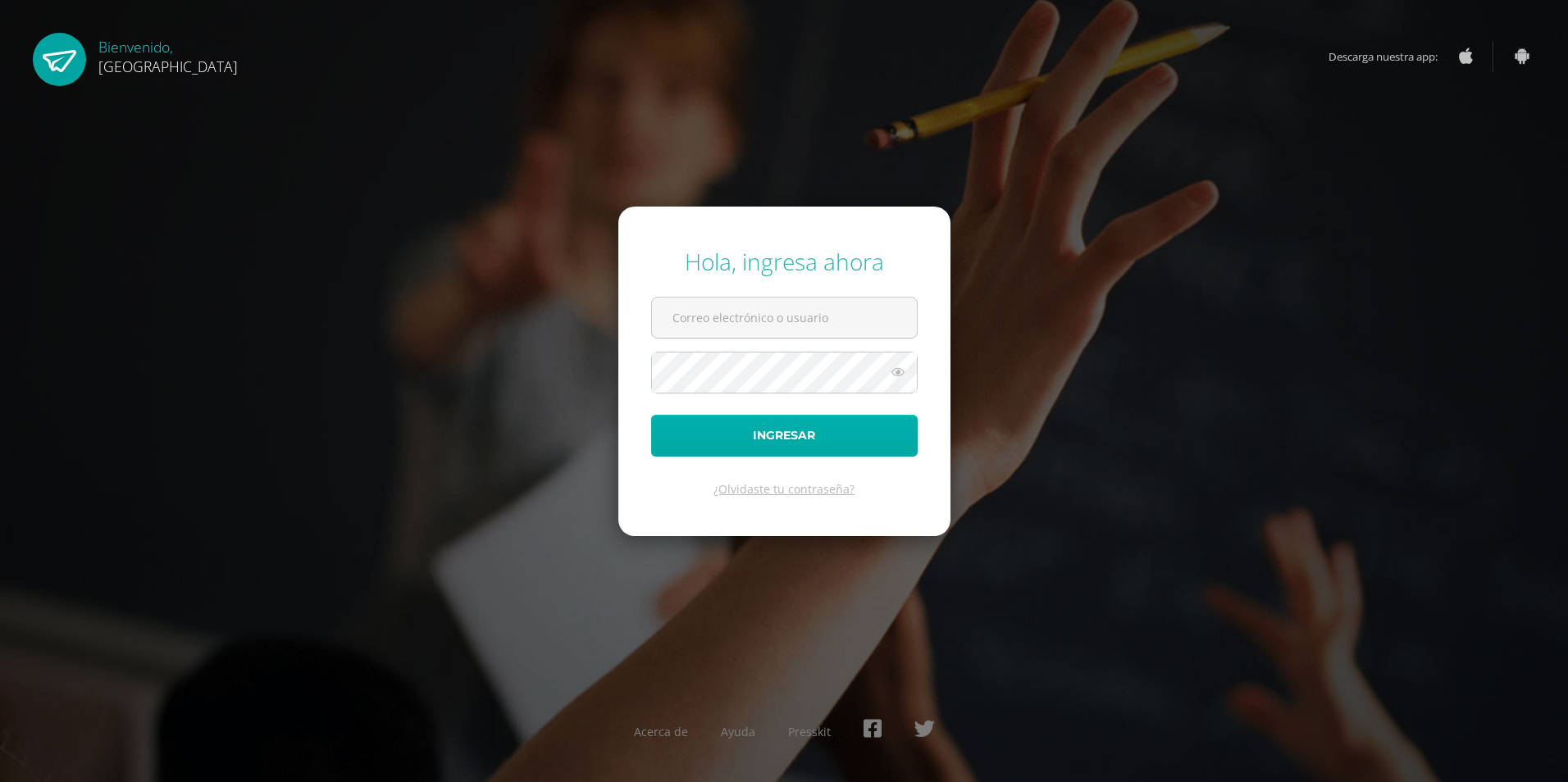
type input "[EMAIL_ADDRESS][DOMAIN_NAME]"
click at [784, 441] on button "Ingresar" at bounding box center [784, 436] width 267 height 42
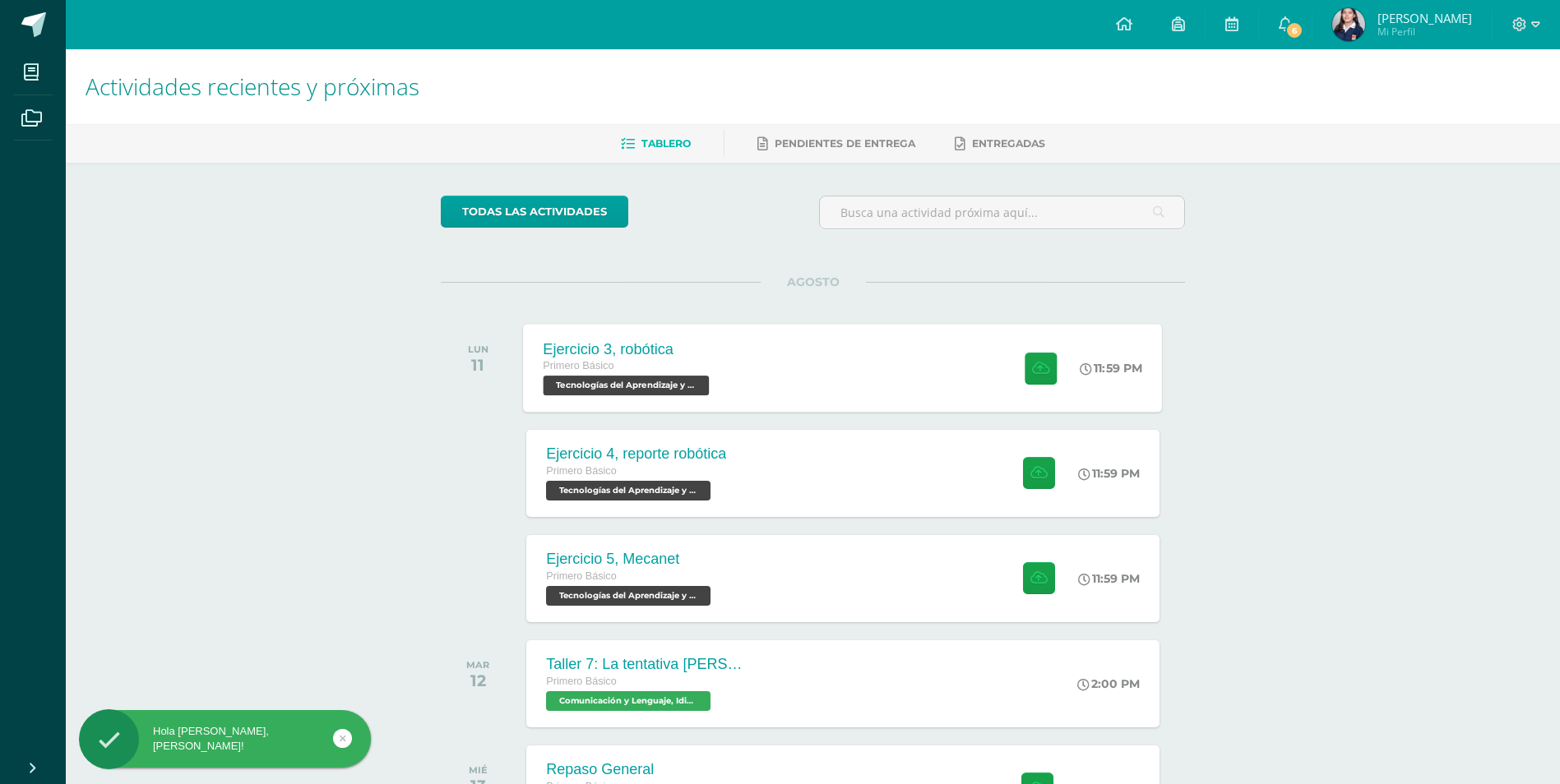
click at [943, 361] on div "Ejercicio 3, robótica Primero Básico Tecnologías del Aprendizaje y la Comunicac…" at bounding box center [843, 368] width 638 height 88
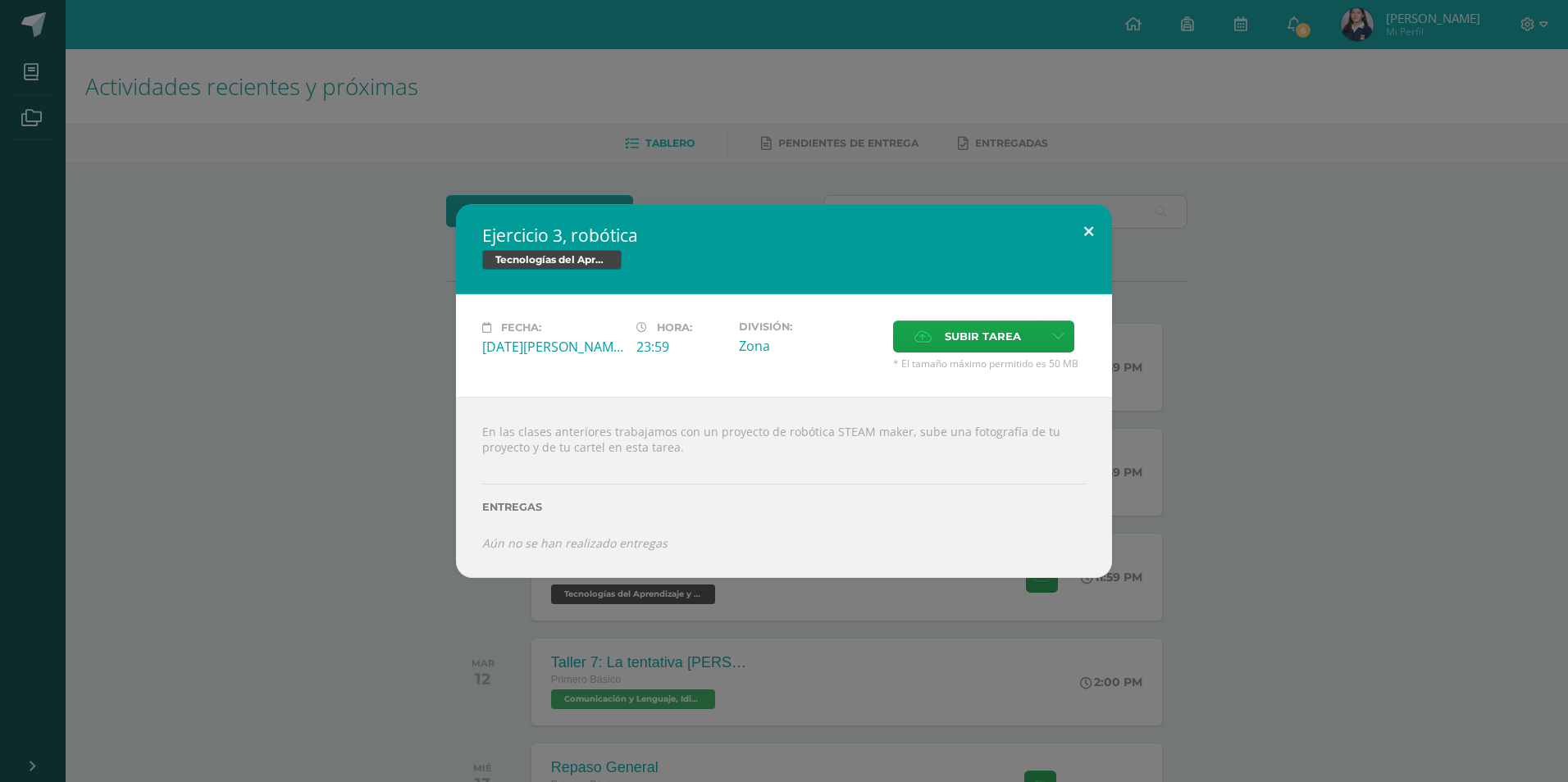
click at [1089, 228] on button at bounding box center [1088, 232] width 47 height 56
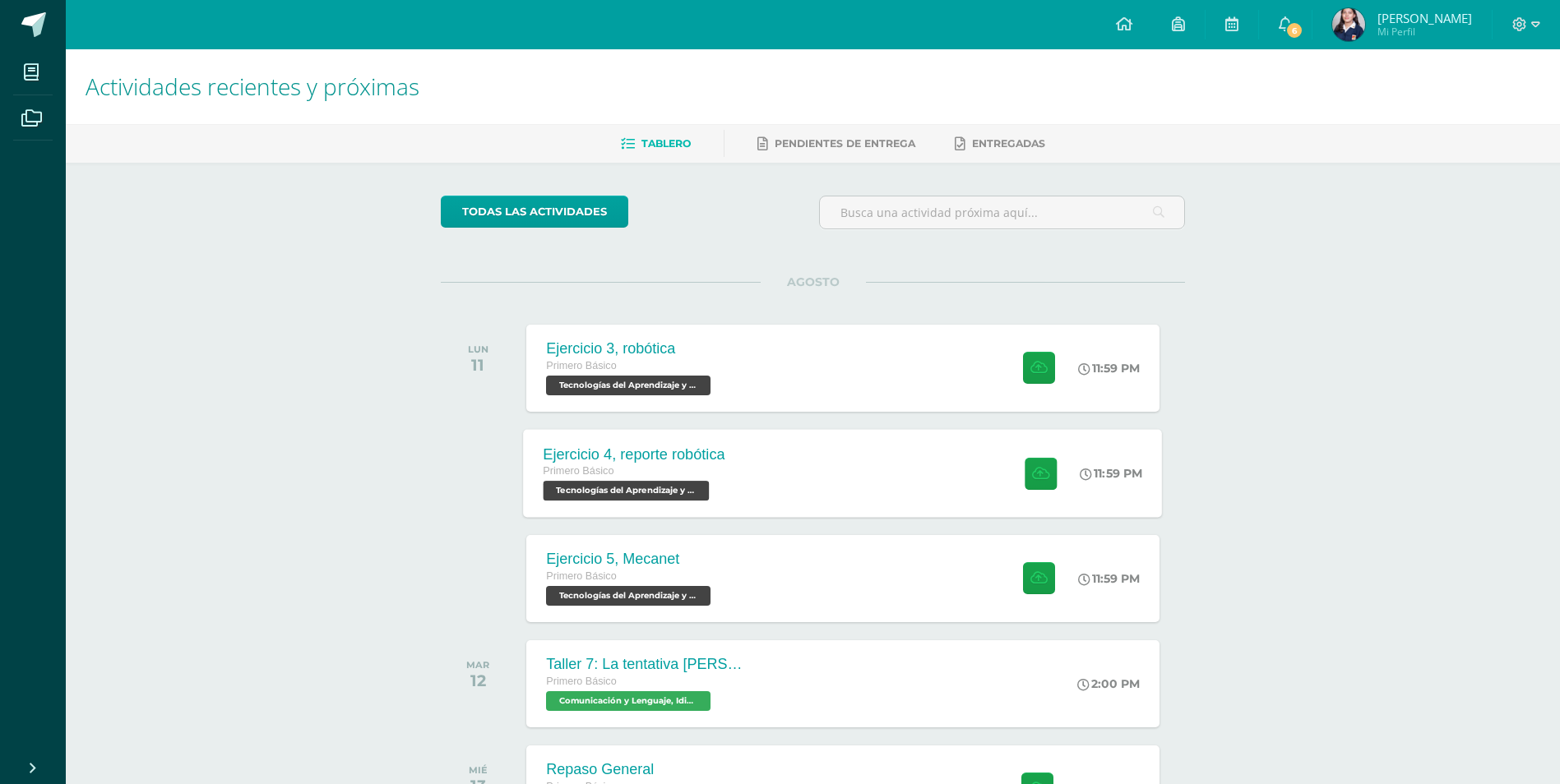
click at [800, 460] on div "Ejercicio 4, reporte robótica Primero Básico Tecnologías del Aprendizaje y la C…" at bounding box center [843, 473] width 638 height 88
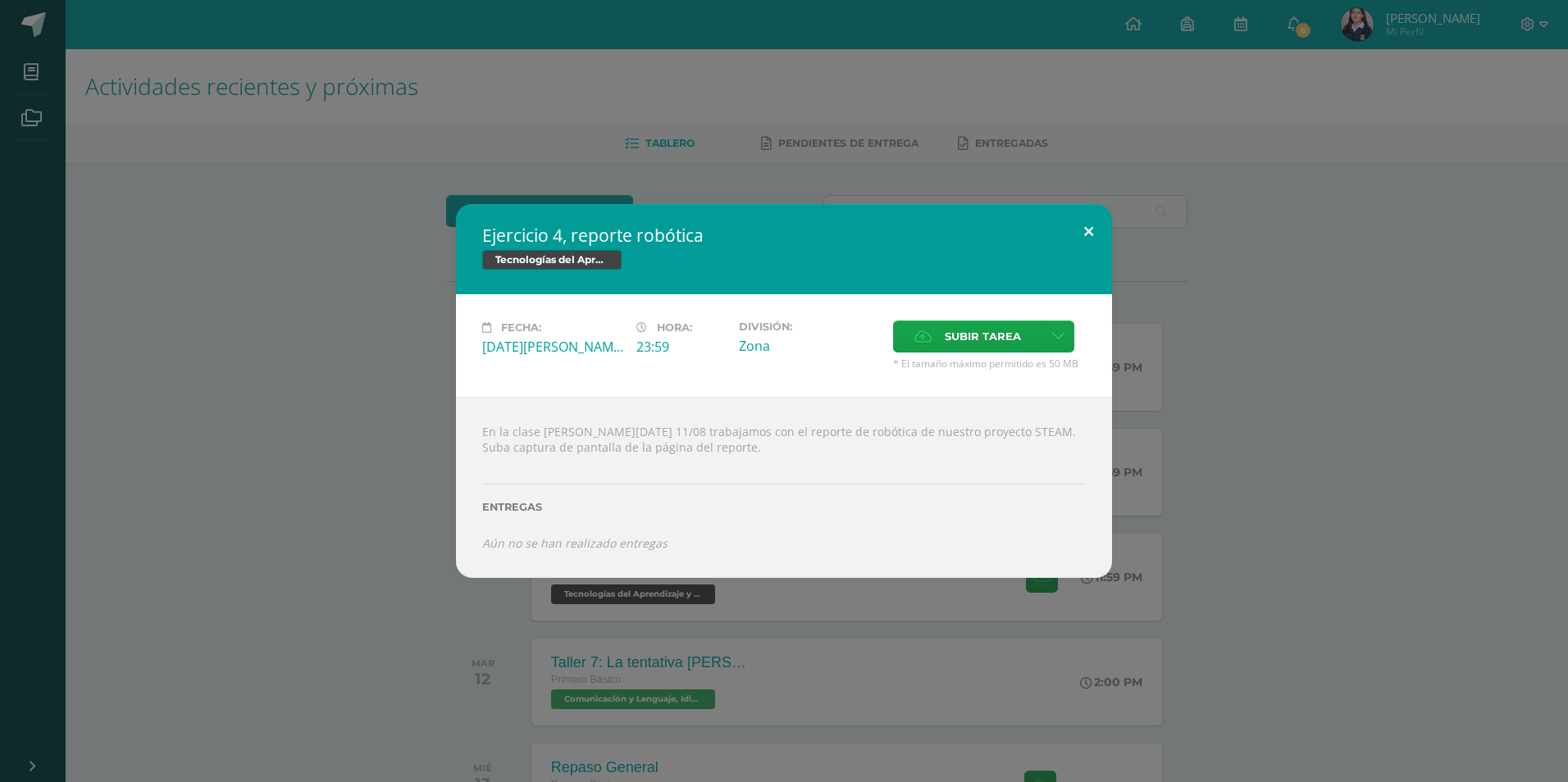
click at [1091, 229] on button at bounding box center [1088, 232] width 47 height 56
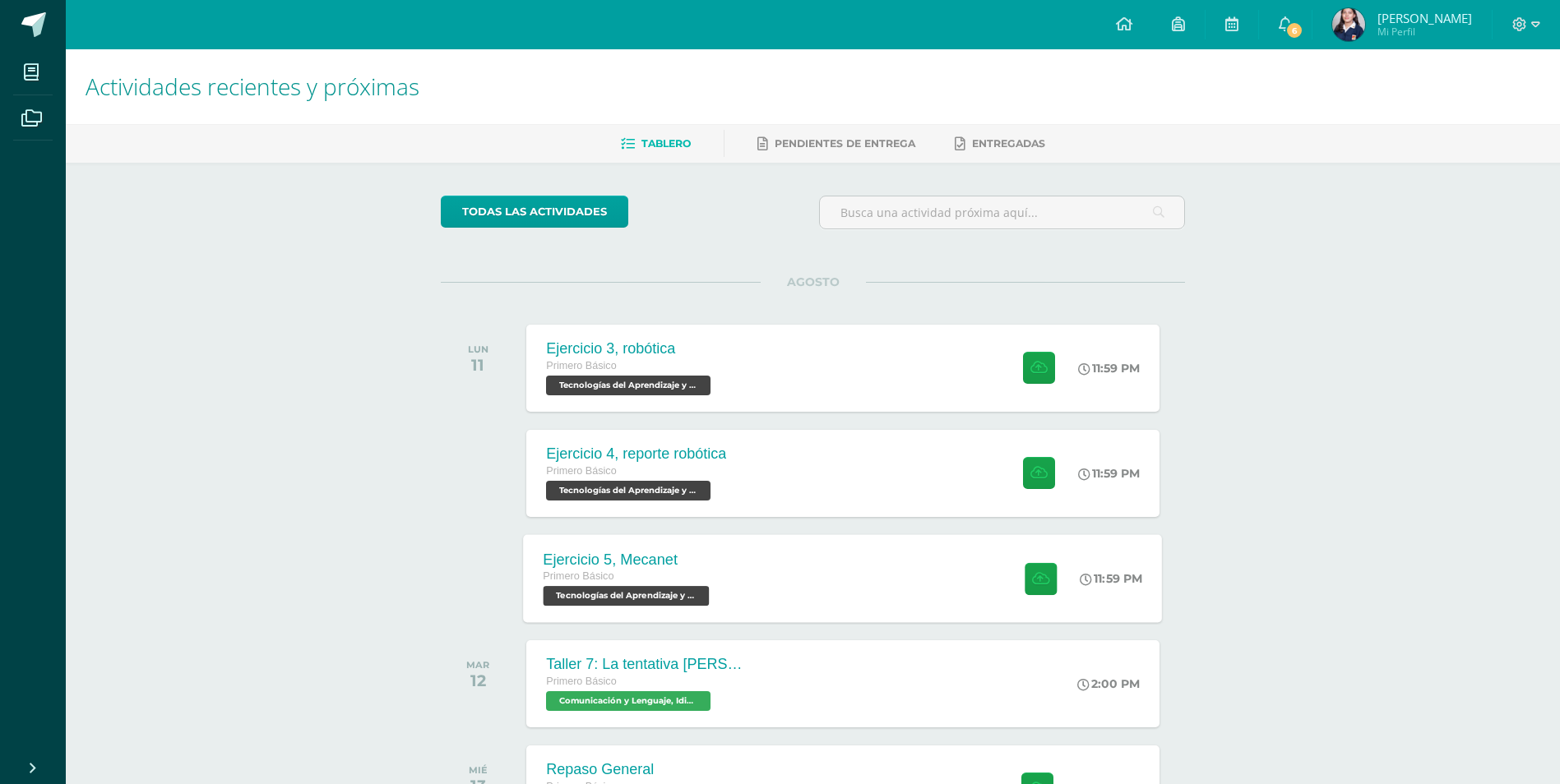
click at [810, 596] on div "Ejercicio 5, Mecanet Primero Básico Tecnologías del Aprendizaje y la Comunicaci…" at bounding box center [843, 578] width 638 height 88
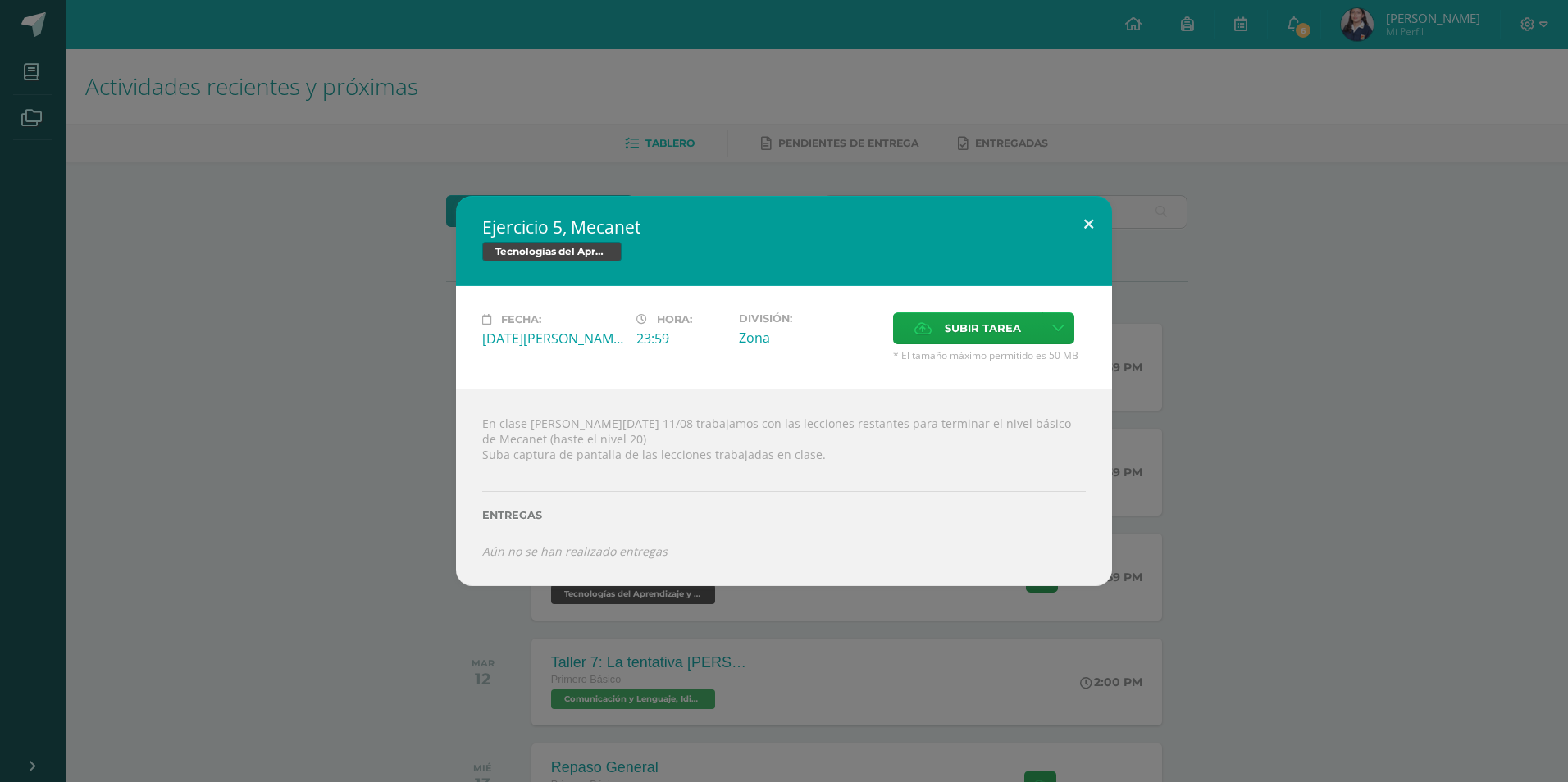
click at [1083, 224] on button at bounding box center [1088, 224] width 47 height 56
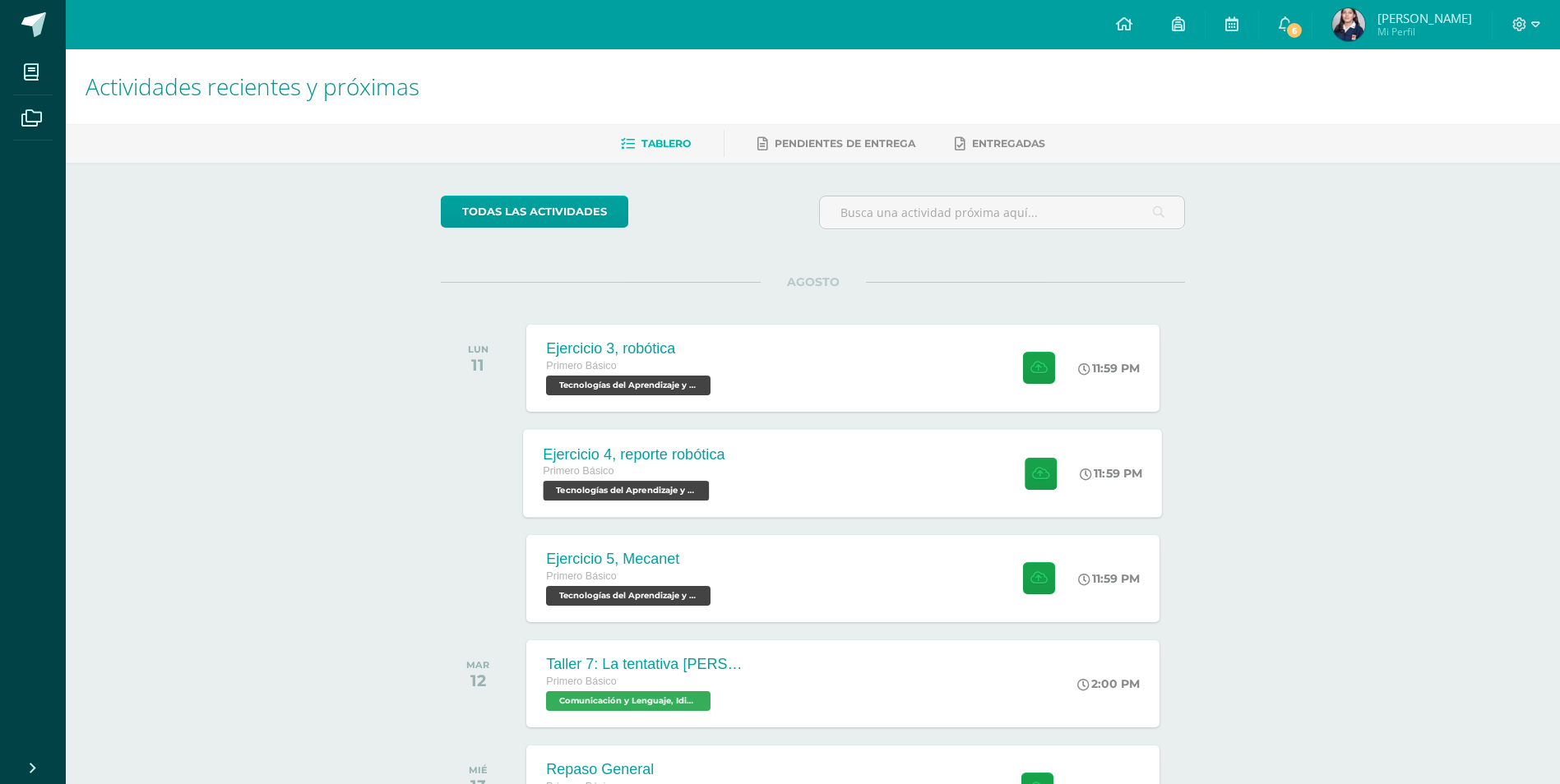
click at [894, 485] on div "Ejercicio 4, reporte robótica Primero Básico Tecnologías del Aprendizaje y la C…" at bounding box center [843, 473] width 638 height 88
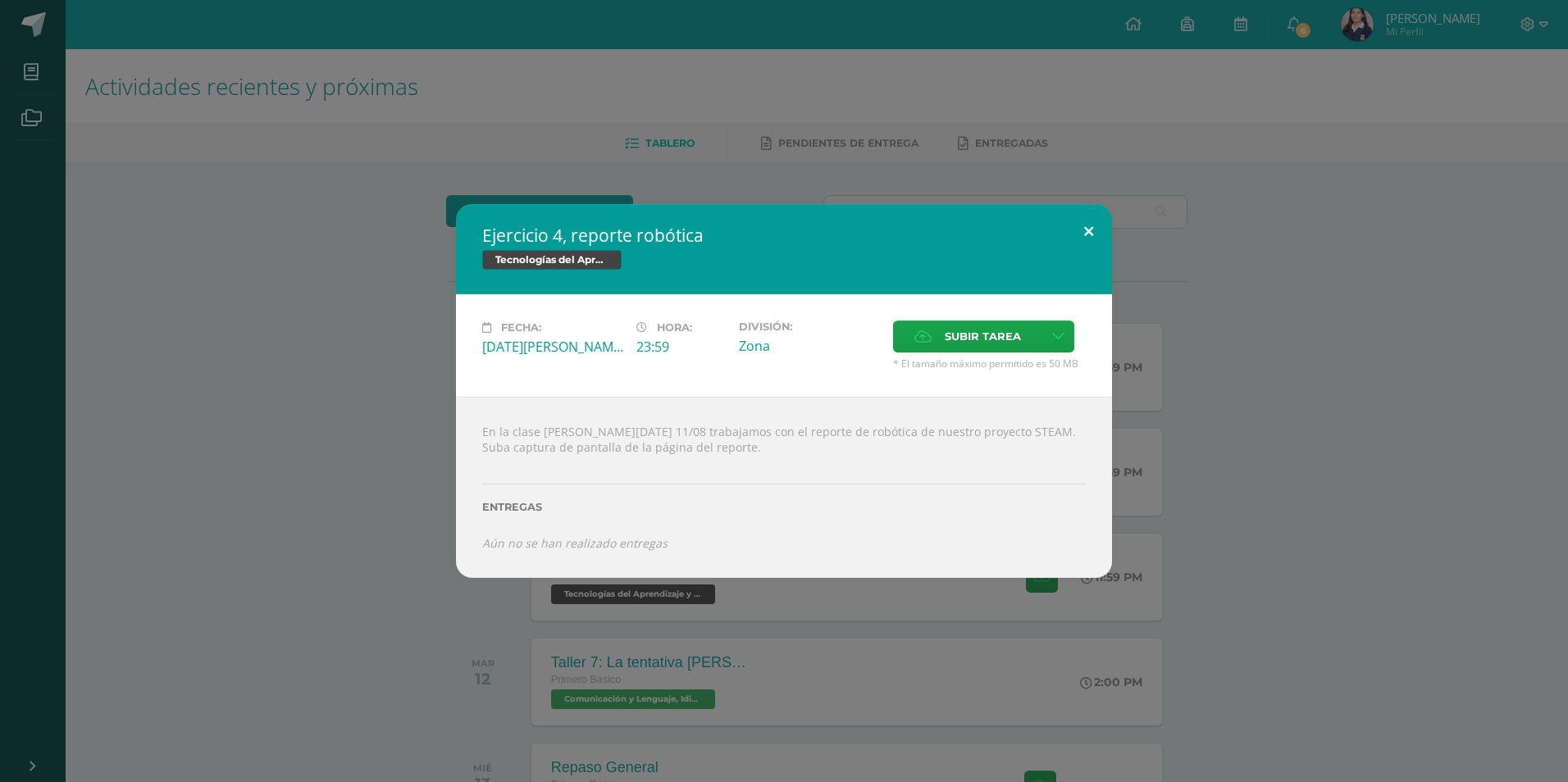
click at [1071, 243] on button at bounding box center [1088, 232] width 47 height 56
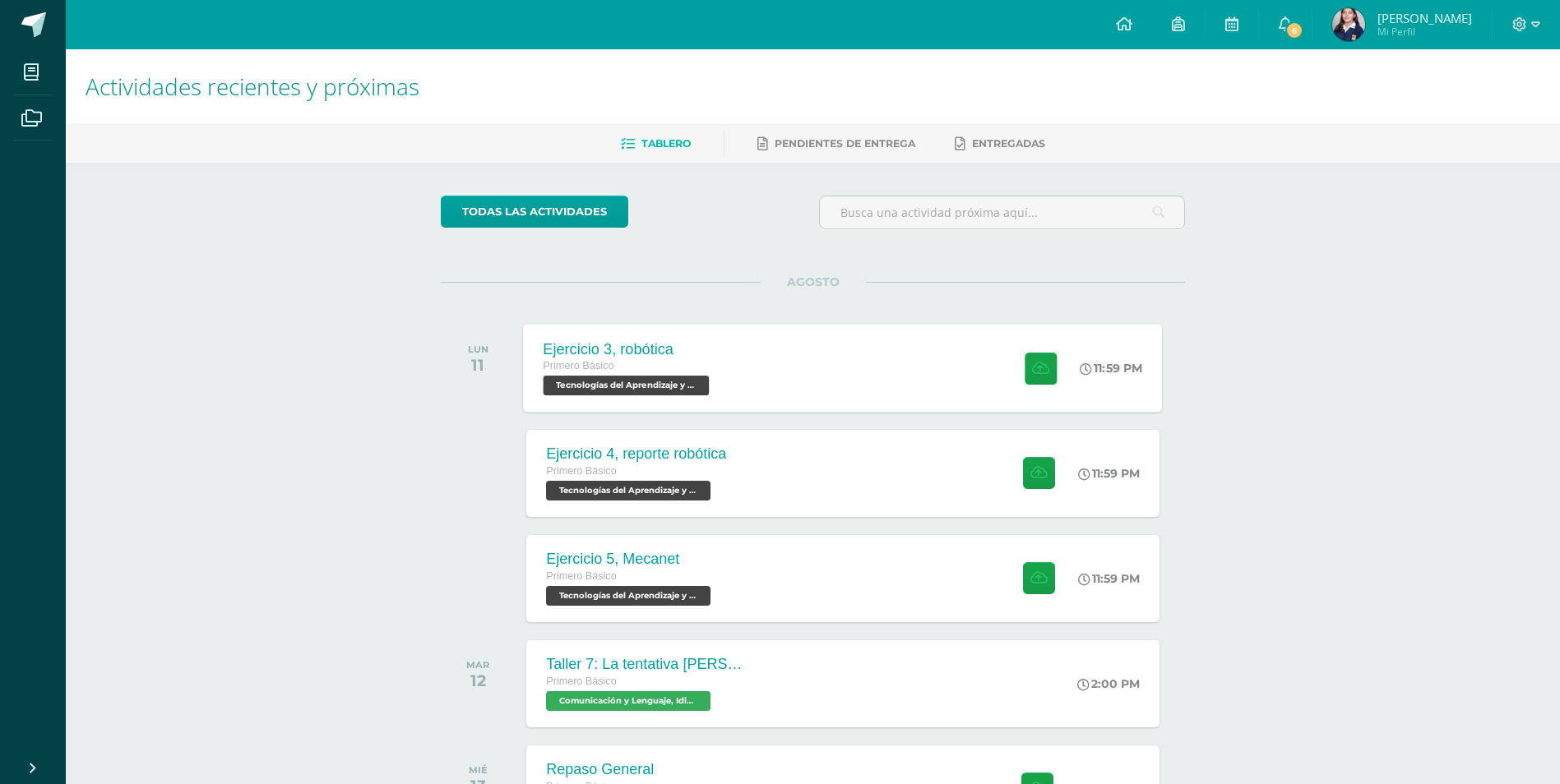
click at [744, 361] on div "Ejercicio 3, robótica Primero Básico Tecnologías del Aprendizaje y la Comunicac…" at bounding box center [843, 368] width 638 height 88
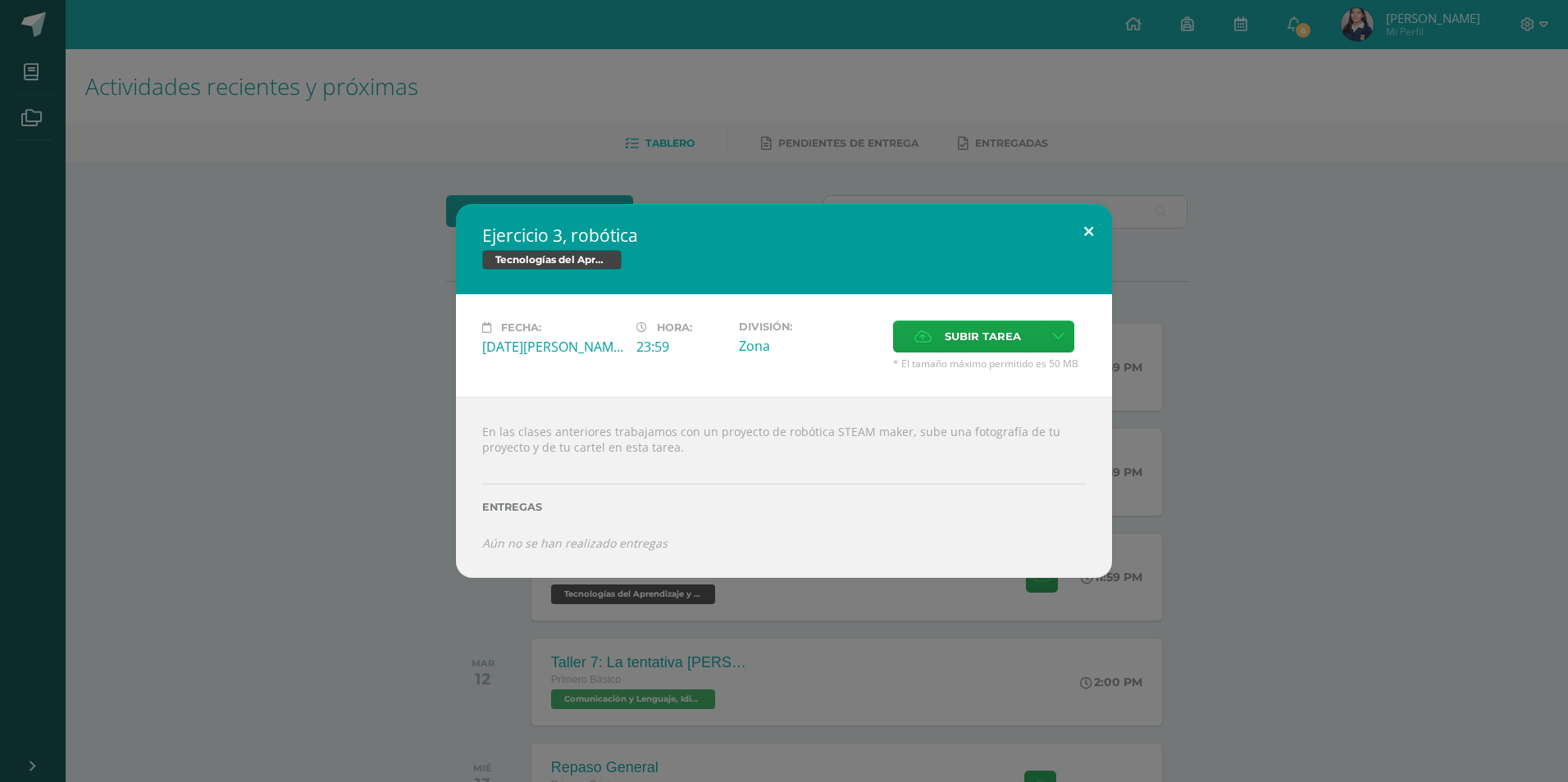
click at [1095, 229] on button at bounding box center [1088, 232] width 47 height 56
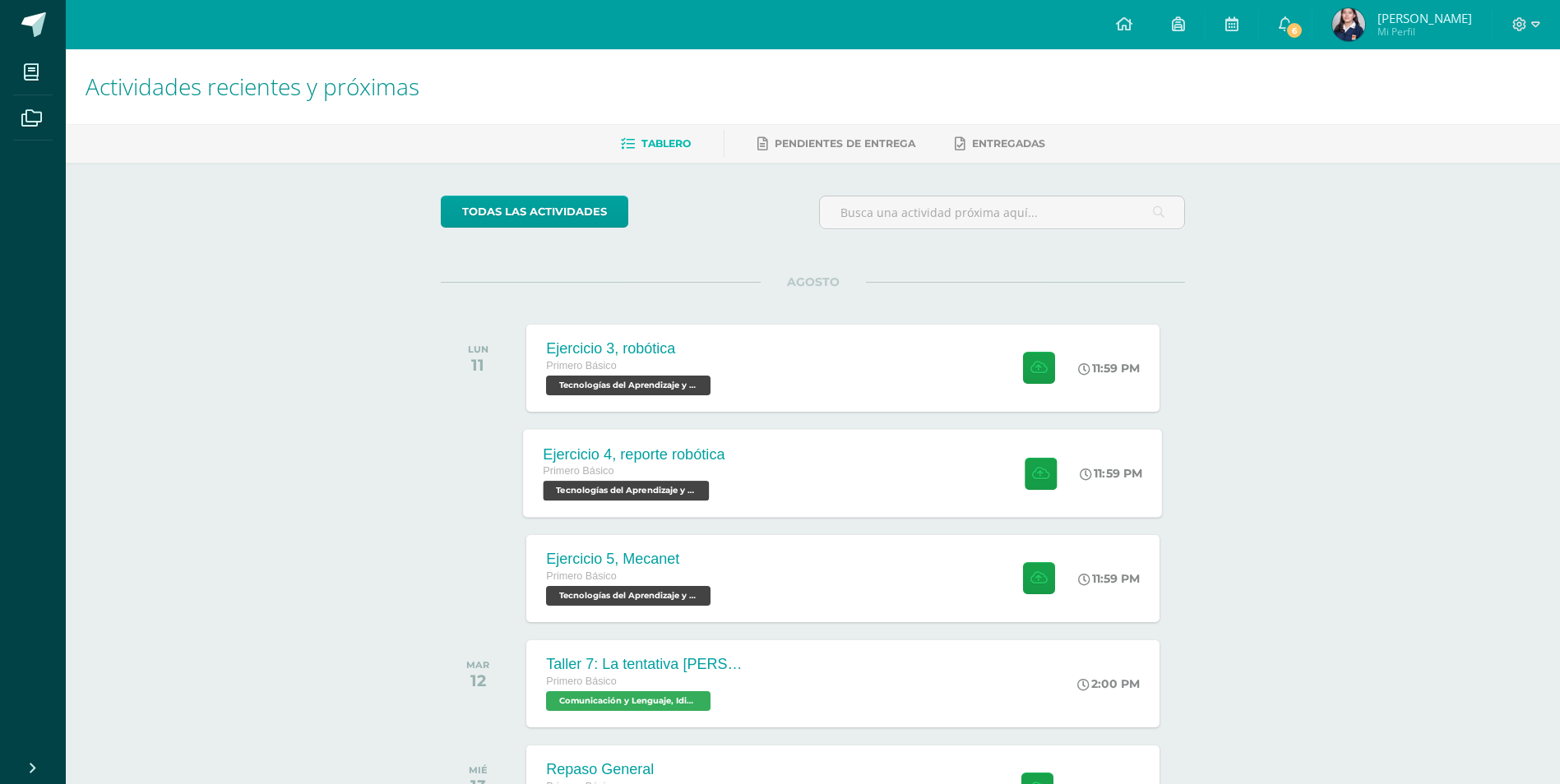
click at [800, 471] on div "Ejercicio 4, reporte robótica Primero Básico Tecnologías del Aprendizaje y la C…" at bounding box center [843, 473] width 638 height 88
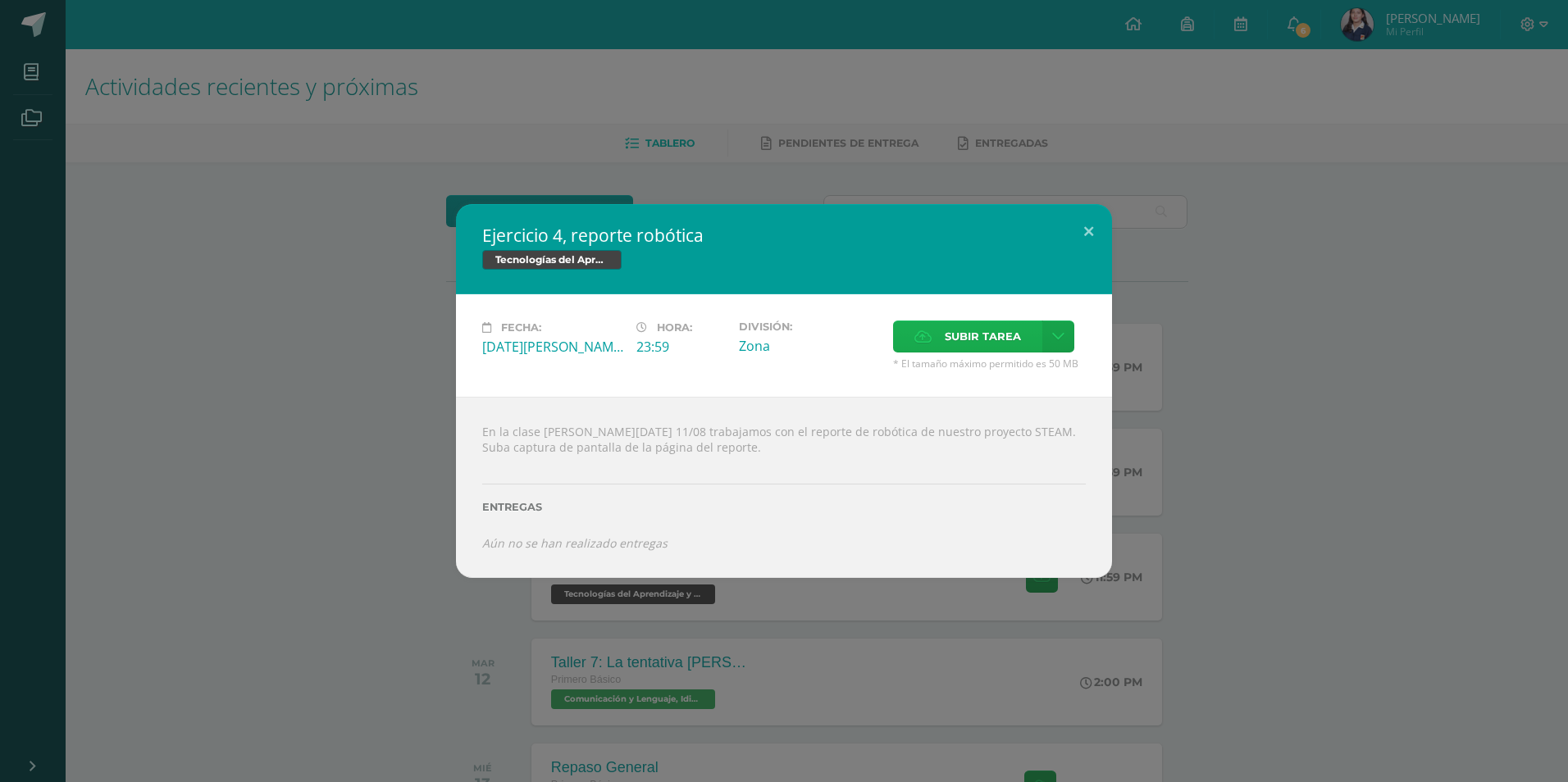
click at [985, 345] on span "Subir tarea" at bounding box center [982, 336] width 76 height 30
click at [0, 0] on input "Subir tarea" at bounding box center [0, 0] width 0 height 0
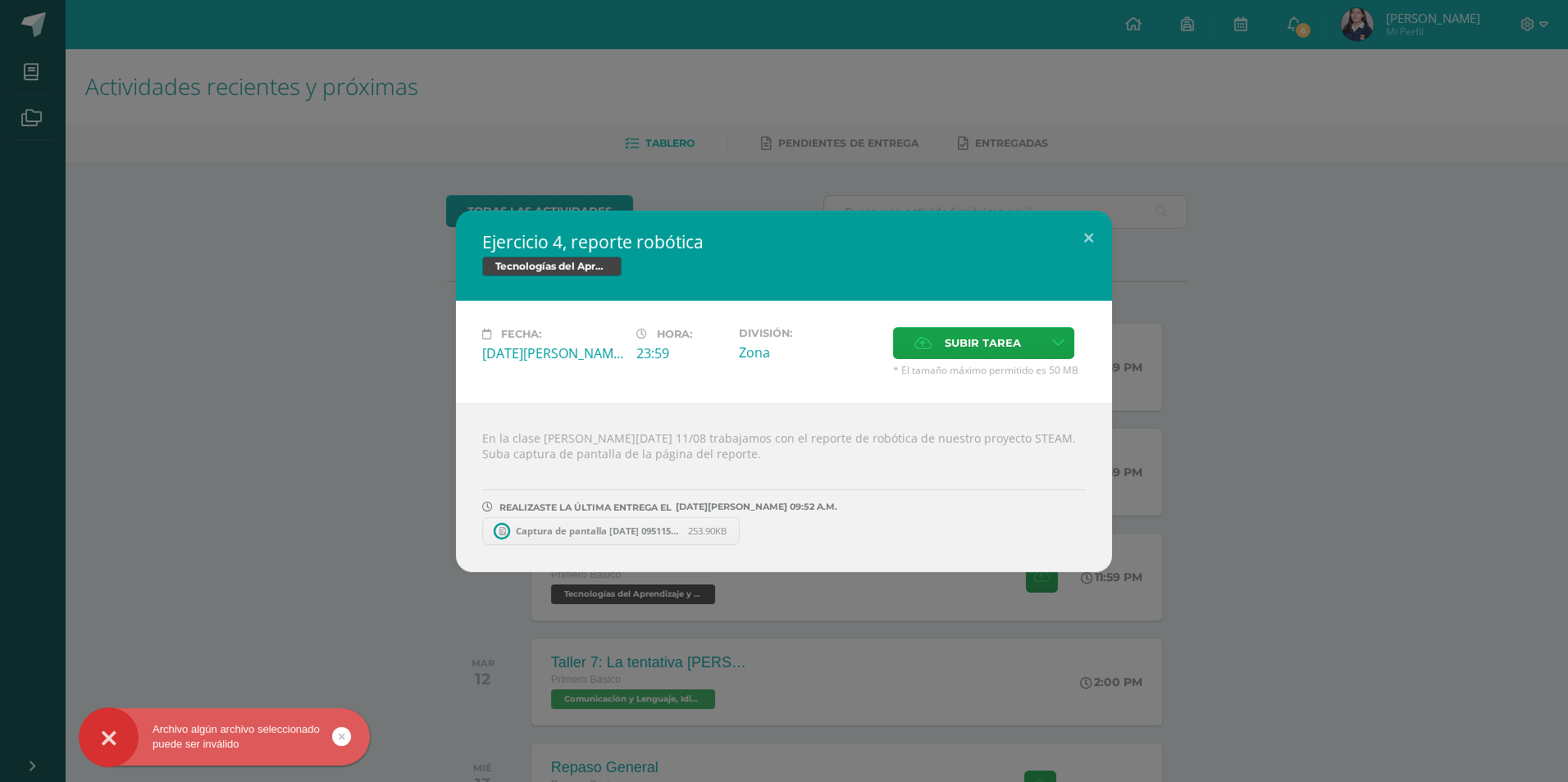
click at [546, 535] on span "Captura de pantalla [DATE] 095115.png" at bounding box center [598, 531] width 181 height 12
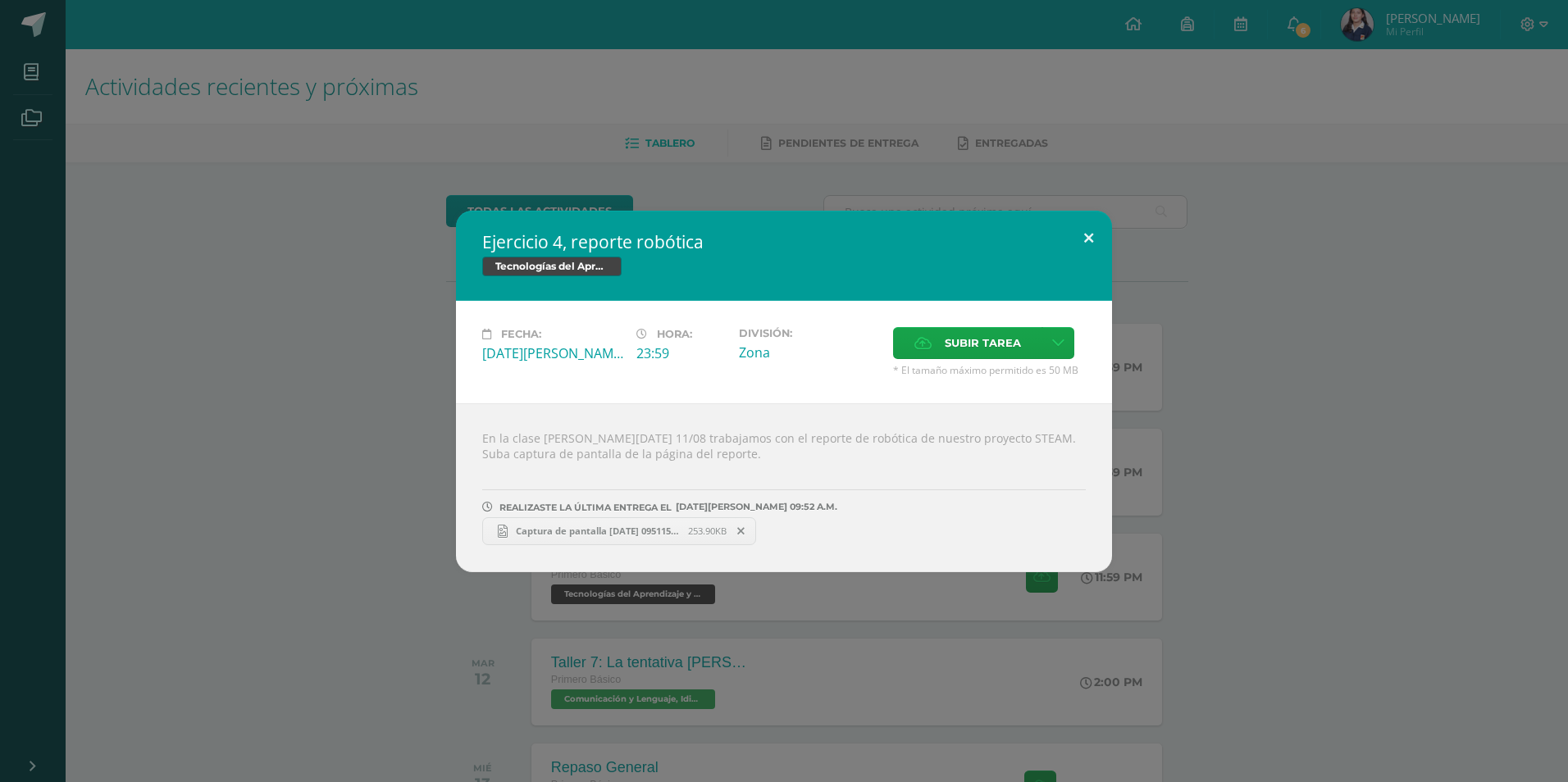
click at [1089, 233] on button at bounding box center [1088, 239] width 47 height 56
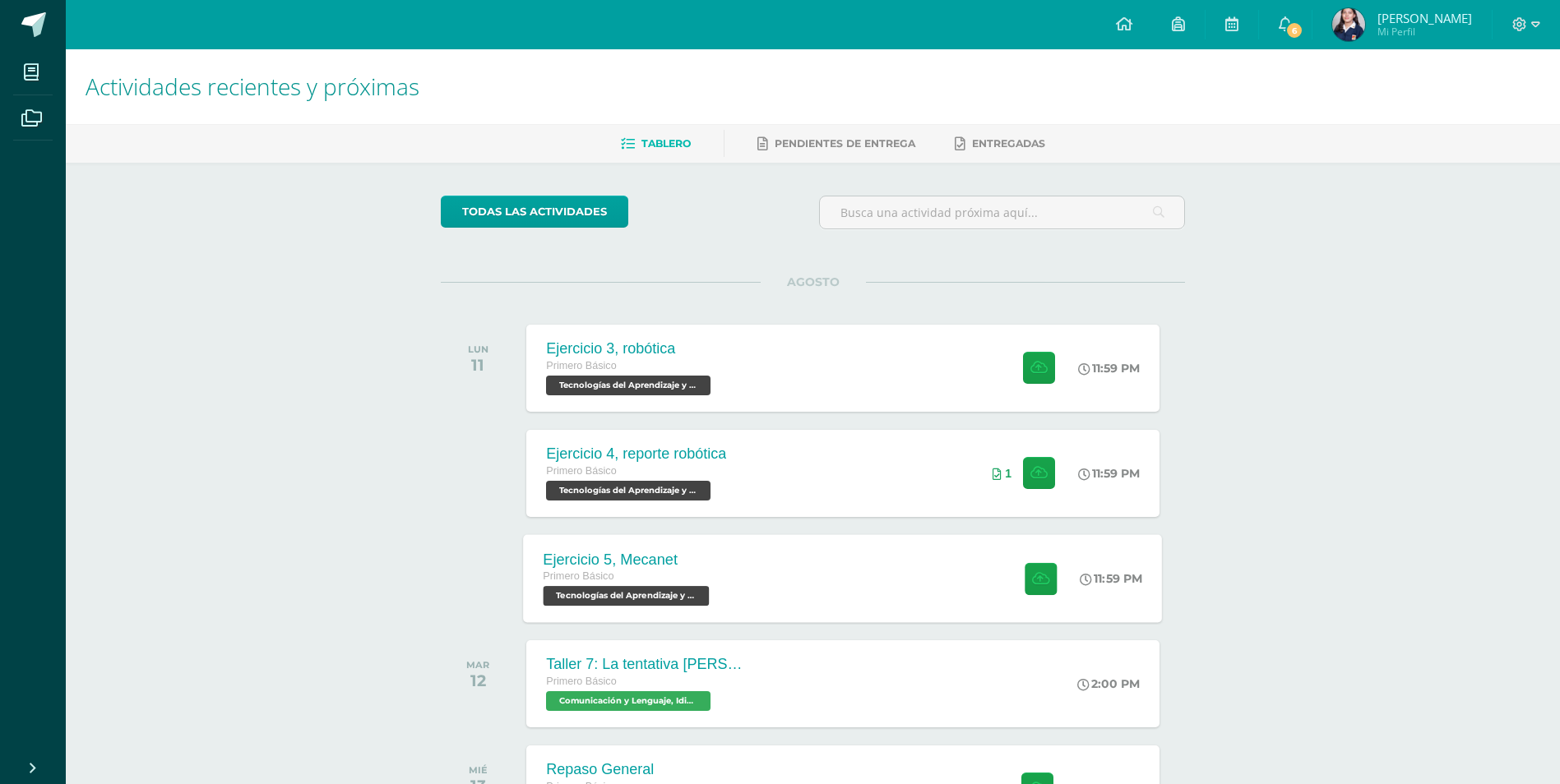
click at [730, 551] on div "Ejercicio 5, Mecanet Primero Básico Tecnologías del Aprendizaje y la Comunicaci…" at bounding box center [629, 578] width 210 height 88
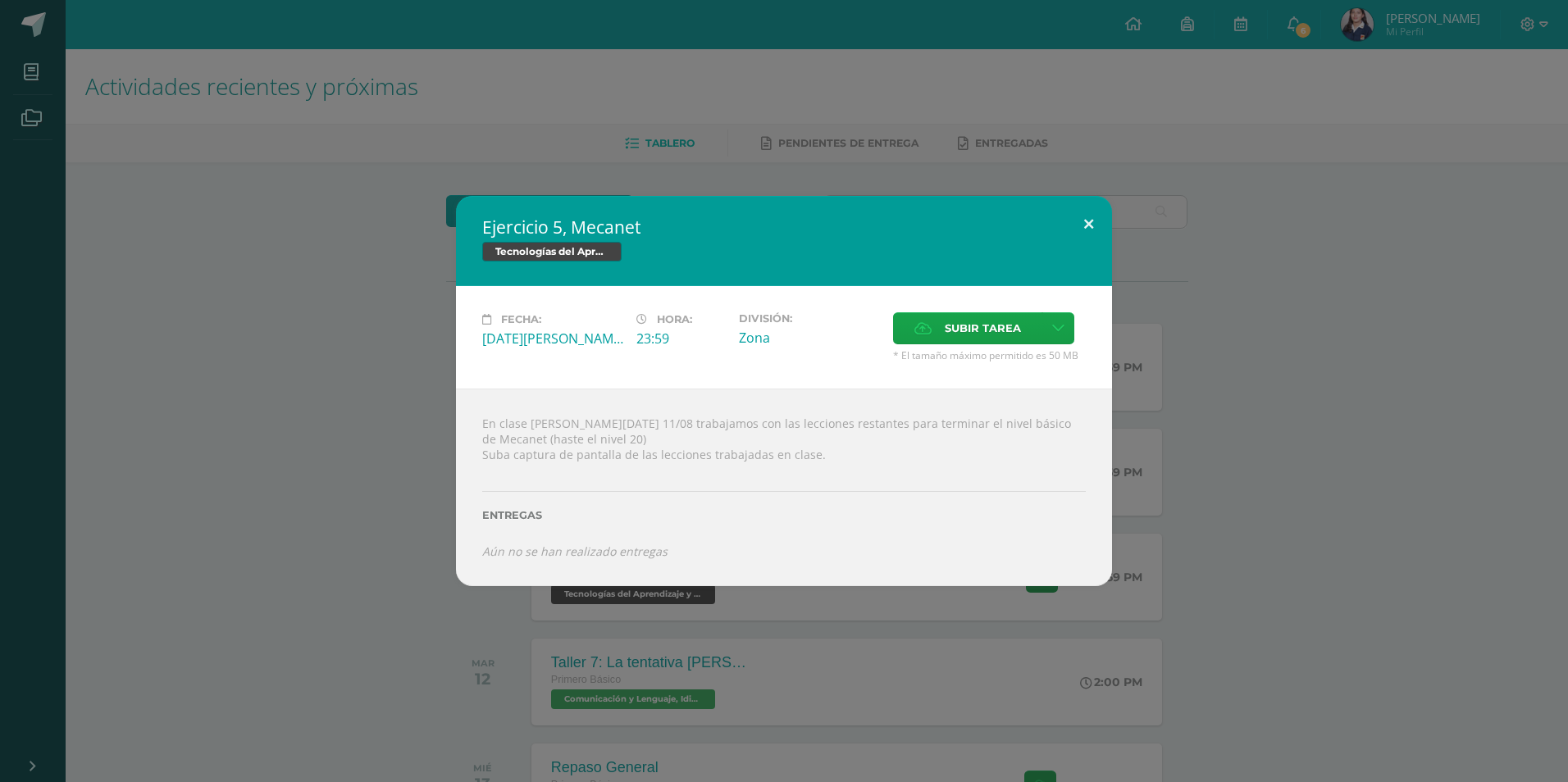
click at [1084, 218] on button at bounding box center [1088, 224] width 47 height 56
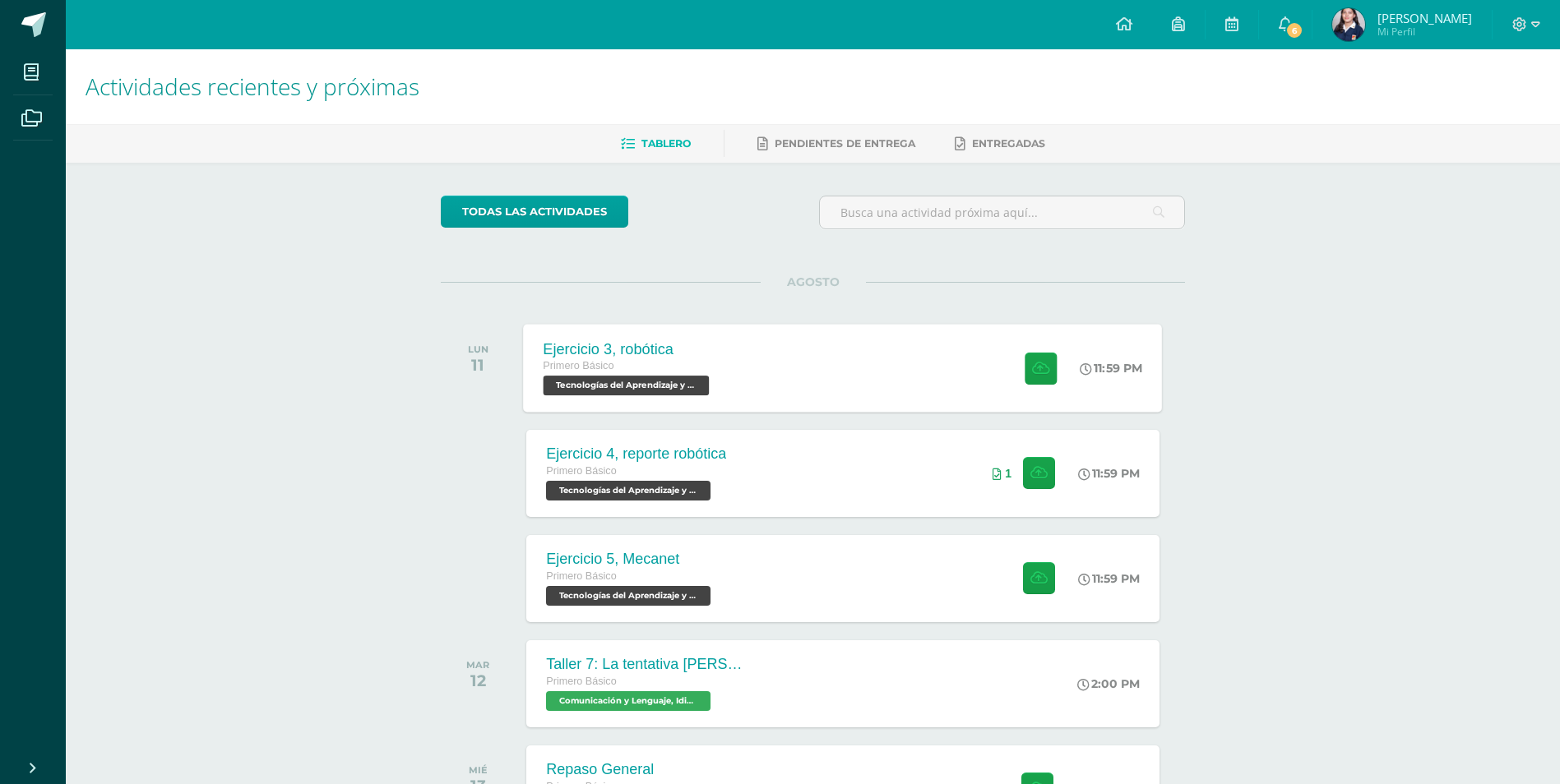
click at [880, 341] on div "Ejercicio 3, robótica Primero Básico Tecnologías del Aprendizaje y la Comunicac…" at bounding box center [843, 368] width 638 height 88
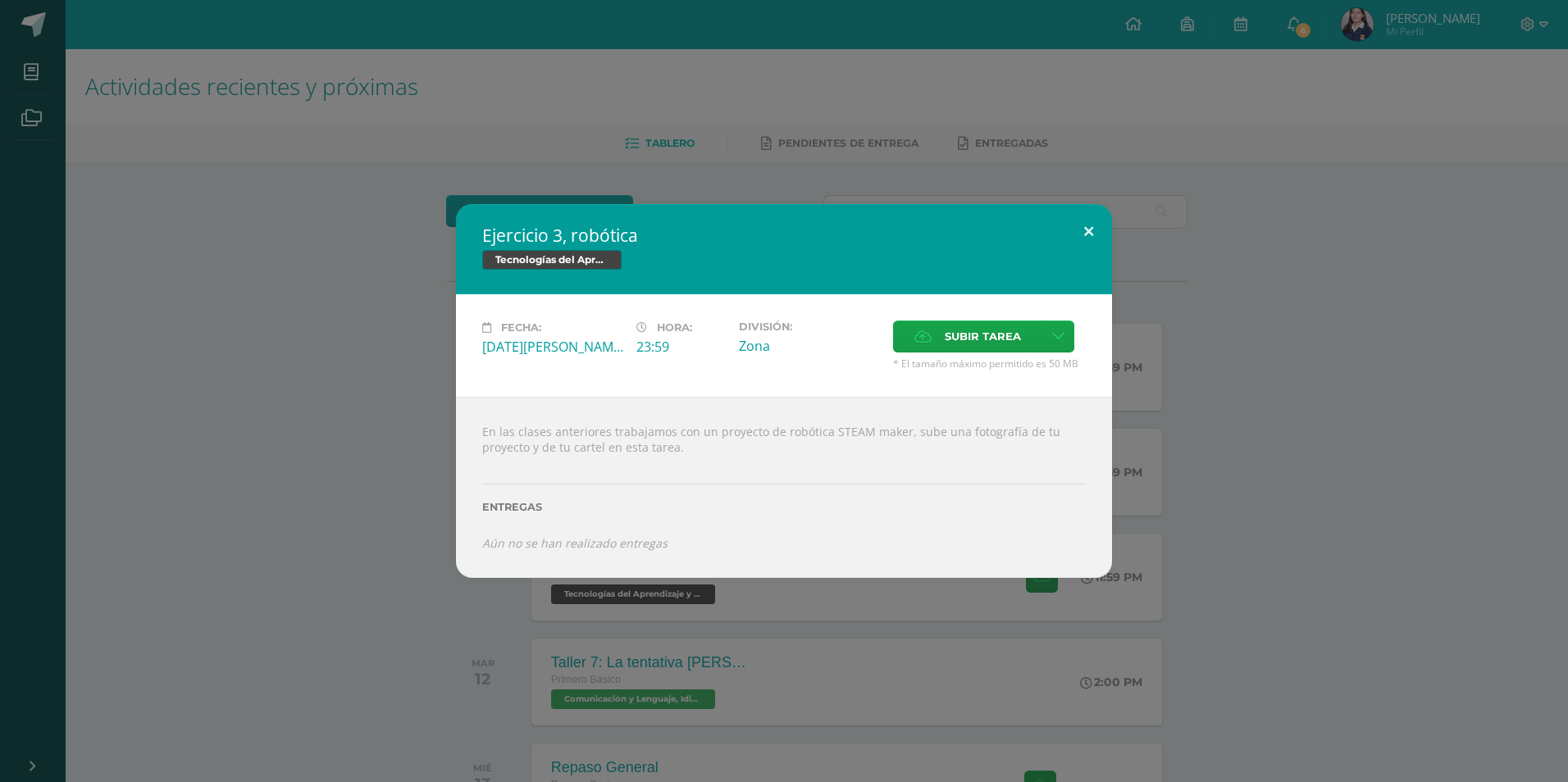
click at [1092, 222] on button at bounding box center [1088, 232] width 47 height 56
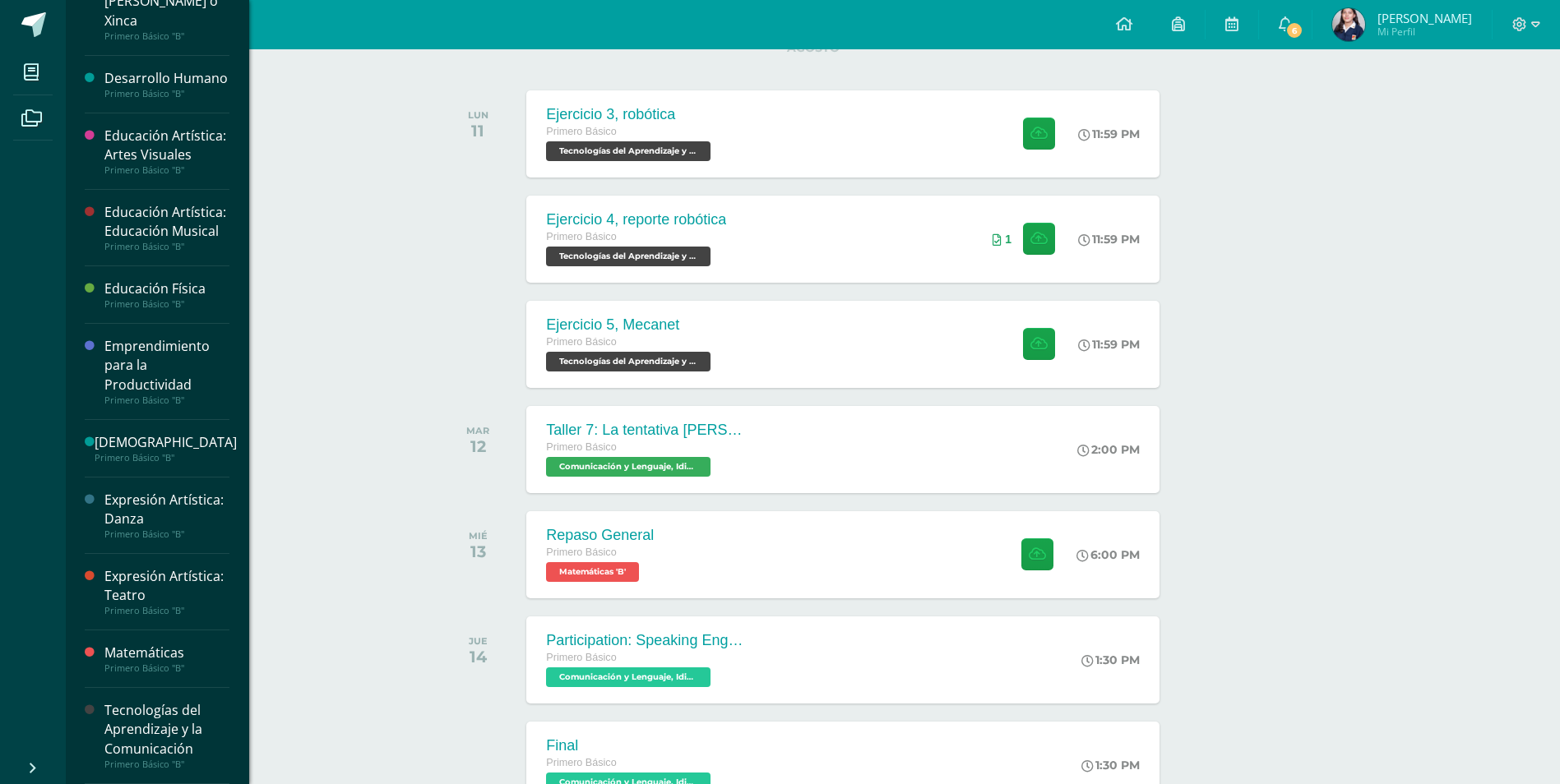
scroll to position [458, 0]
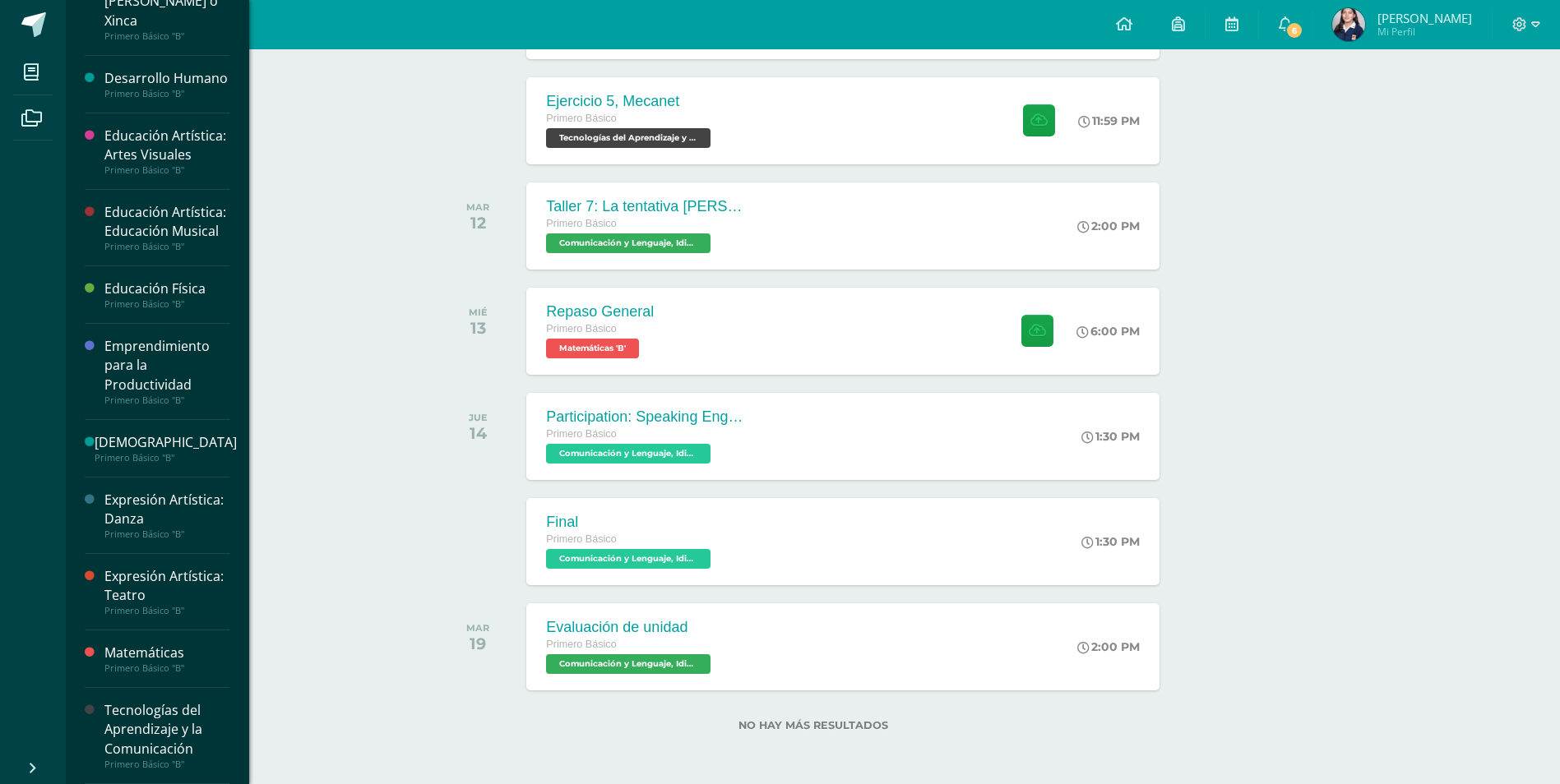
click at [114, 759] on div "Primero Básico "B"" at bounding box center [167, 764] width 125 height 12
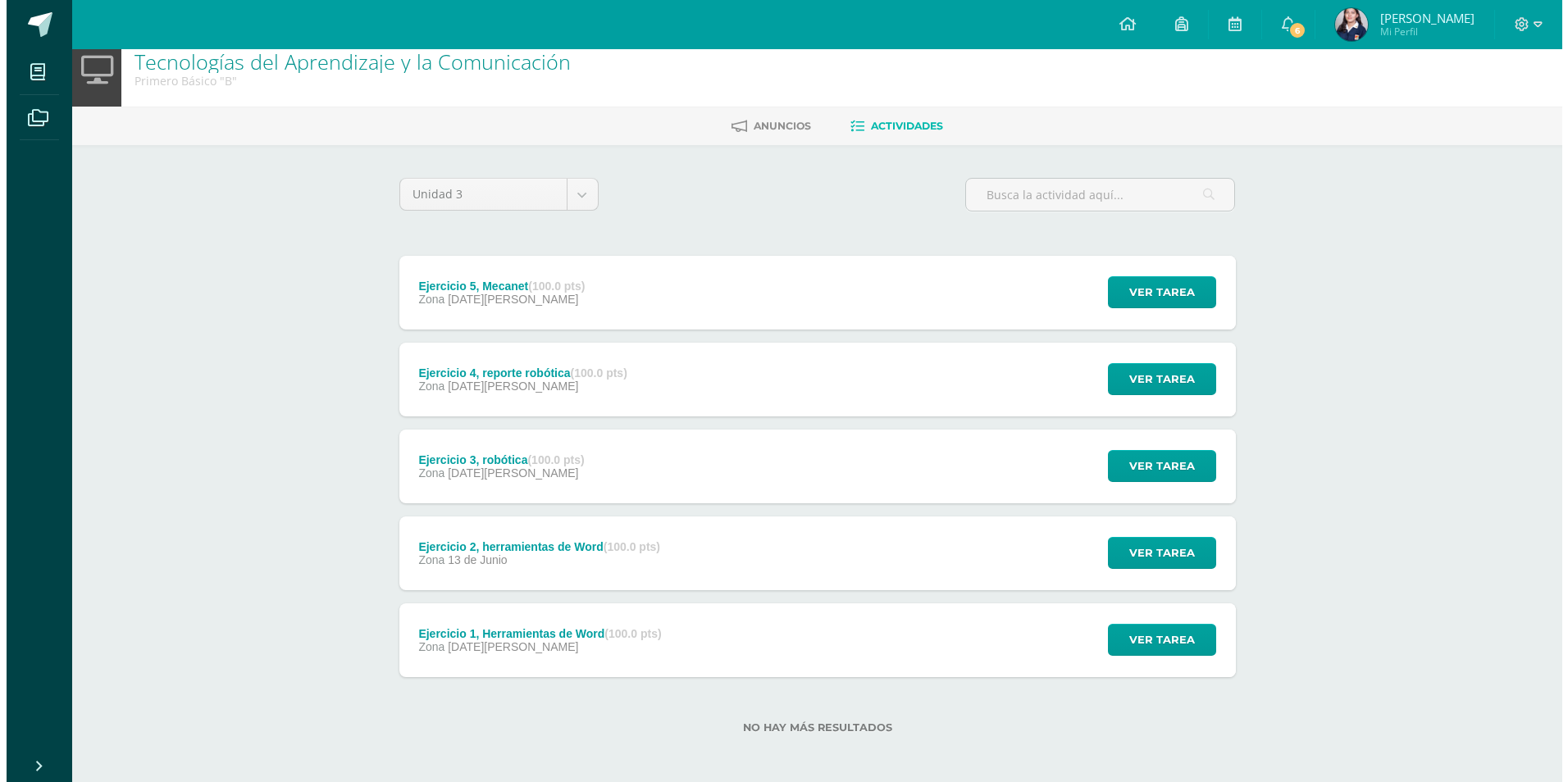
scroll to position [21, 0]
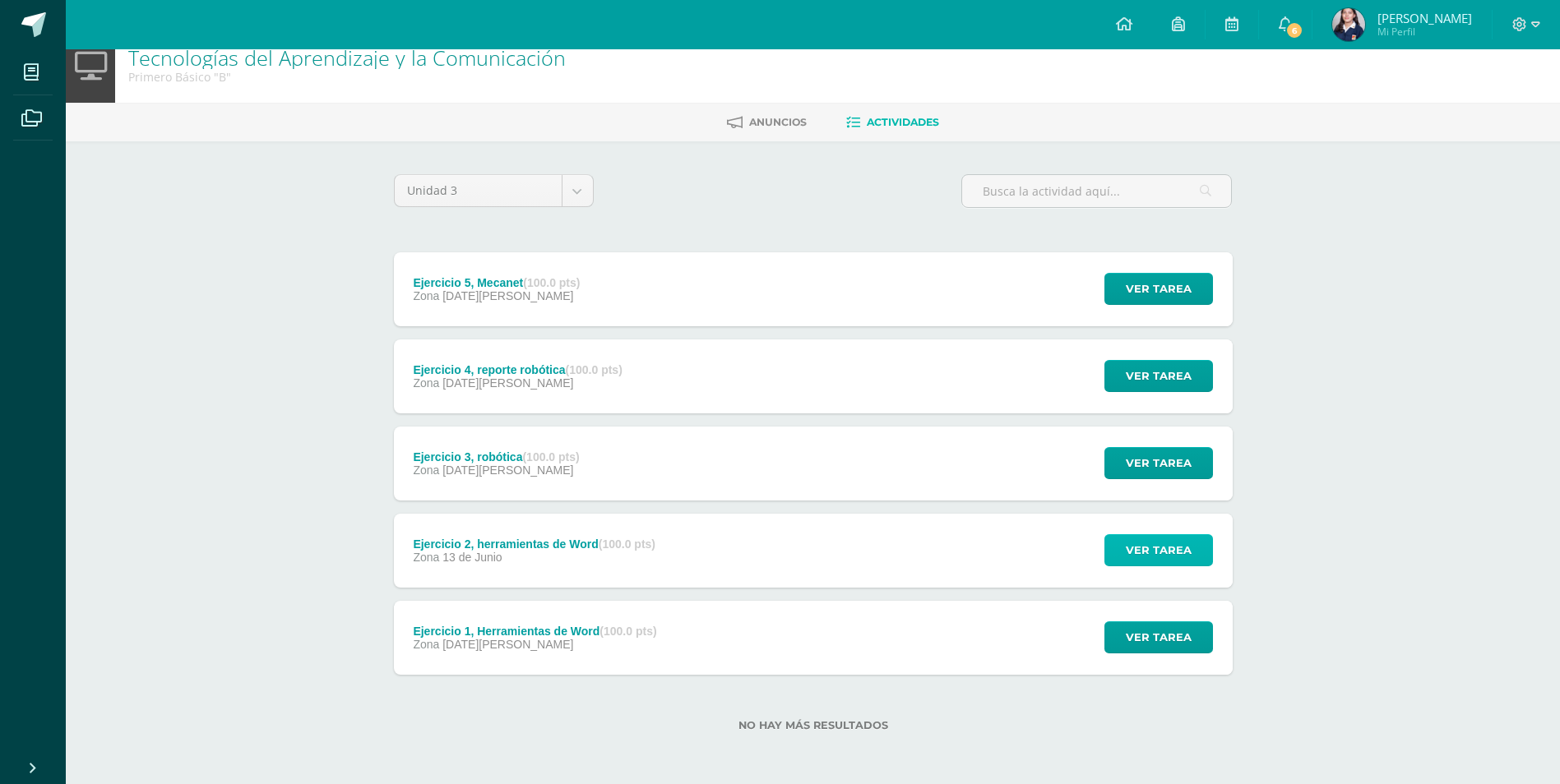
click at [1154, 550] on span "Ver tarea" at bounding box center [1158, 550] width 66 height 30
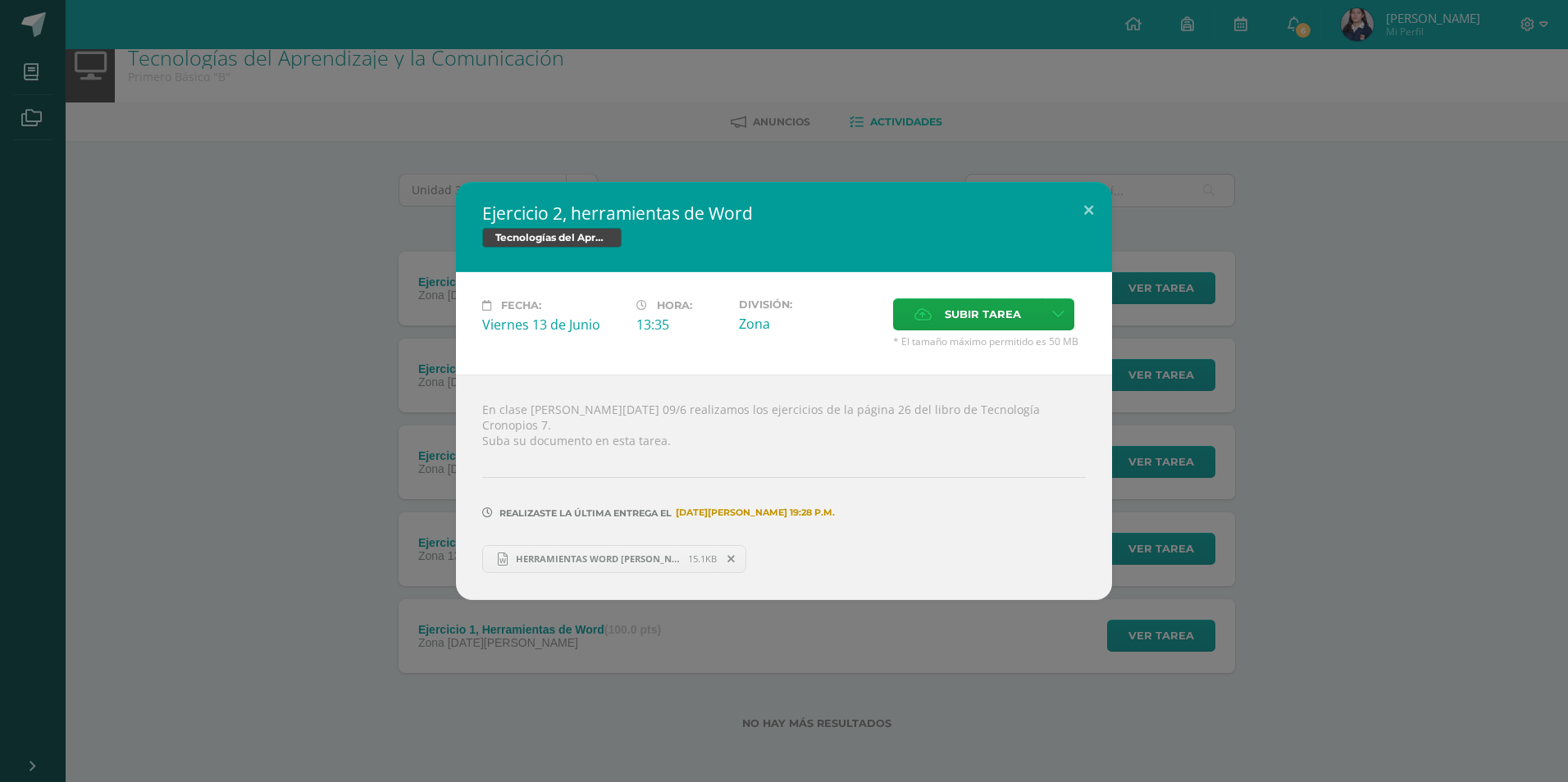
click at [587, 553] on span "HERRAMIENTAS WORD [PERSON_NAME].docx" at bounding box center [598, 559] width 181 height 12
click at [1092, 213] on button at bounding box center [1088, 210] width 47 height 56
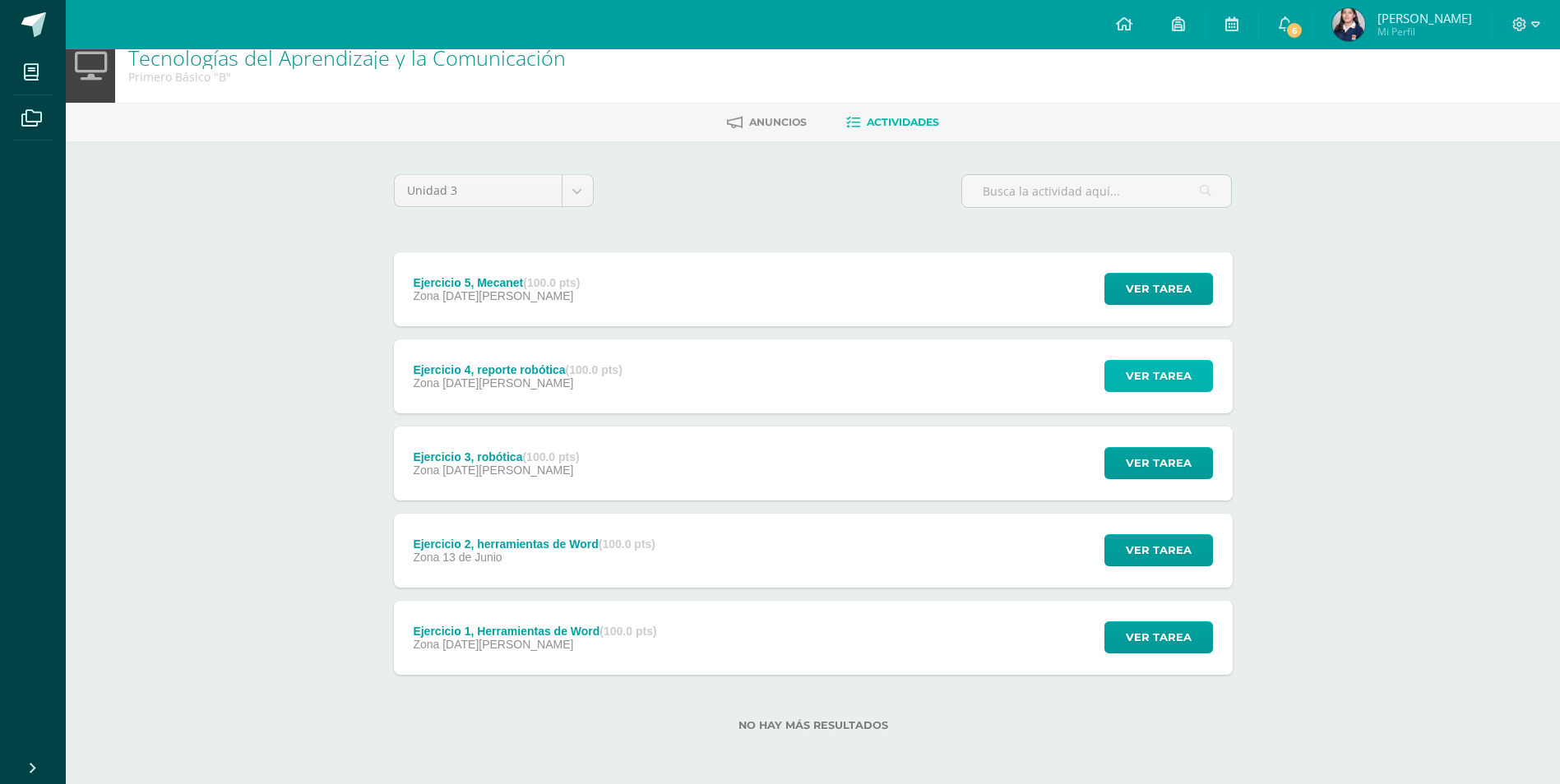
click at [1116, 388] on button "Ver tarea" at bounding box center [1158, 376] width 109 height 32
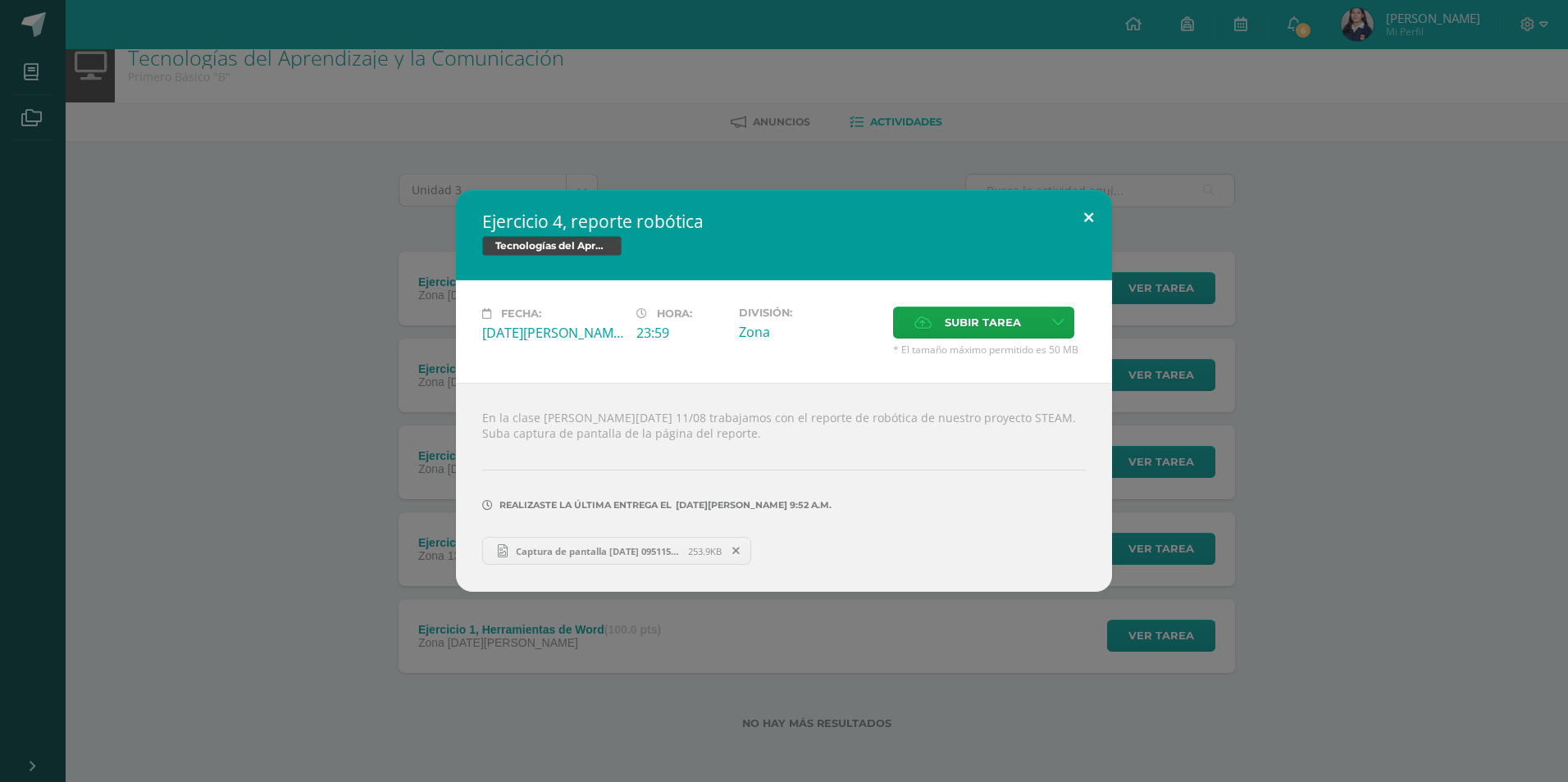
click at [1106, 197] on button at bounding box center [1088, 218] width 47 height 56
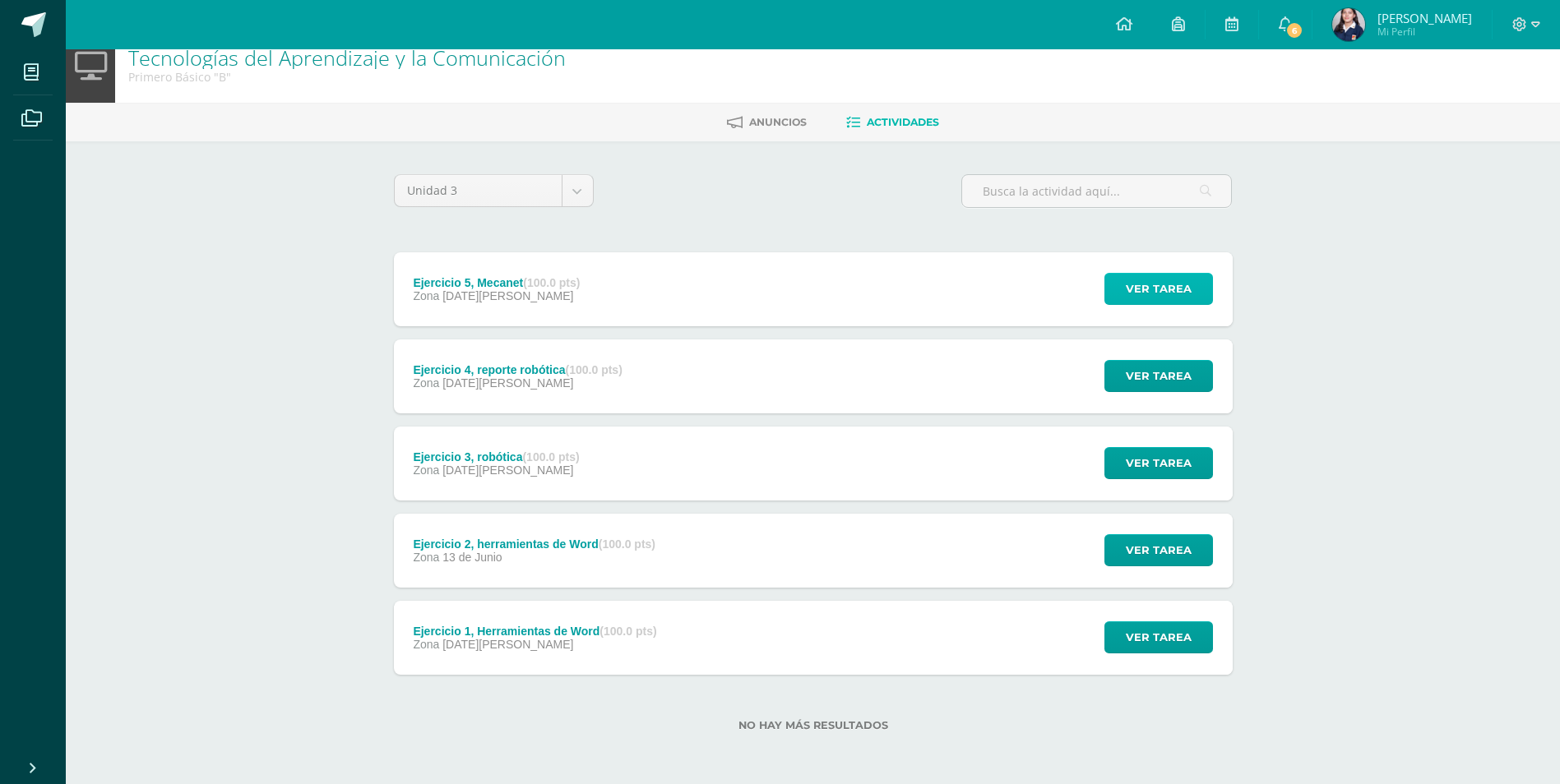
click at [1133, 293] on span "Ver tarea" at bounding box center [1158, 289] width 66 height 30
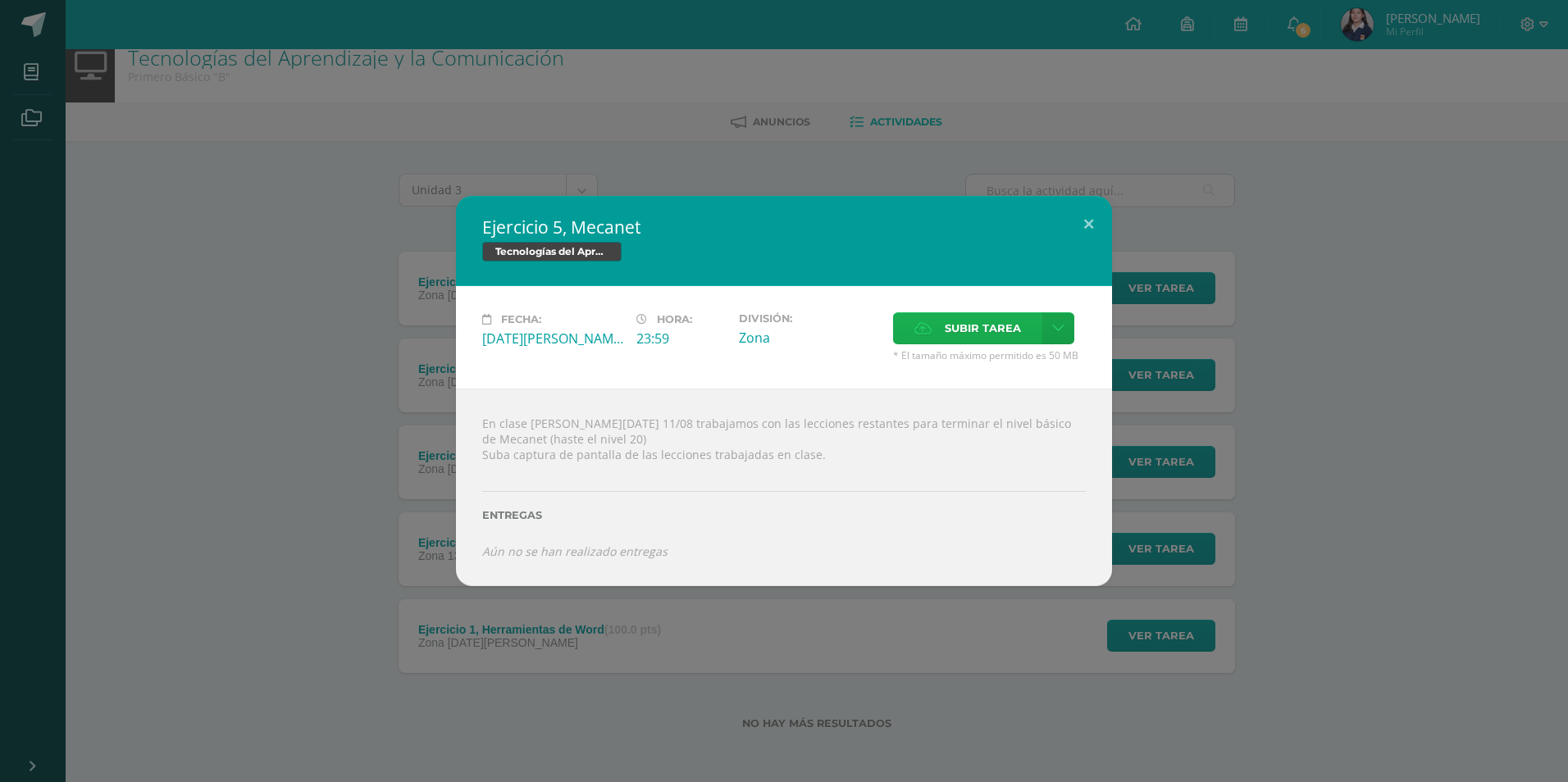
click at [987, 319] on span "Subir tarea" at bounding box center [982, 328] width 76 height 30
click at [0, 0] on input "Subir tarea" at bounding box center [0, 0] width 0 height 0
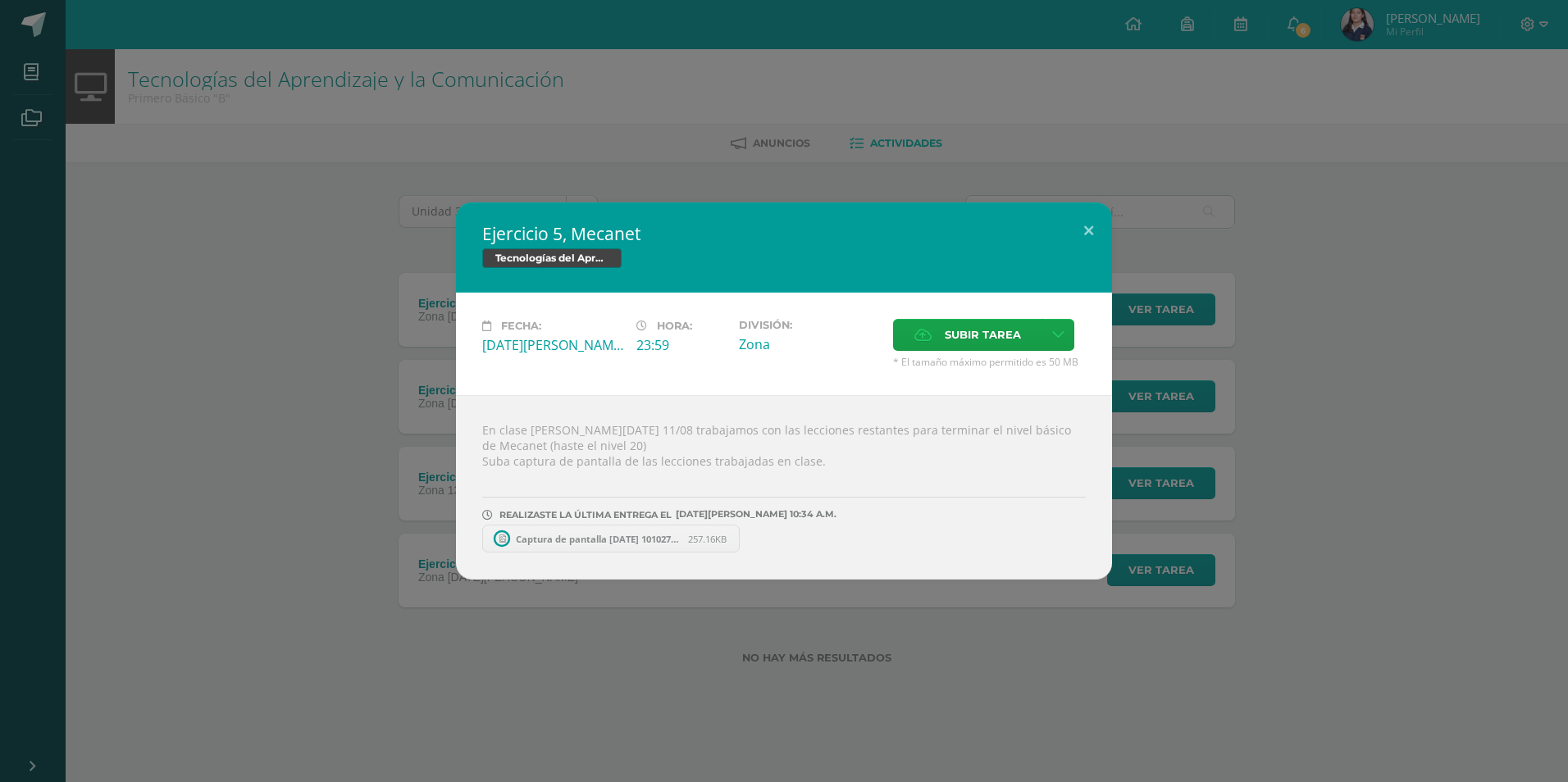
scroll to position [0, 0]
click at [965, 335] on span "Subir tarea" at bounding box center [982, 335] width 76 height 30
click at [0, 0] on input "Subir tarea" at bounding box center [0, 0] width 0 height 0
click at [975, 341] on span "Subir tarea" at bounding box center [982, 335] width 76 height 30
click at [0, 0] on input "Subir tarea" at bounding box center [0, 0] width 0 height 0
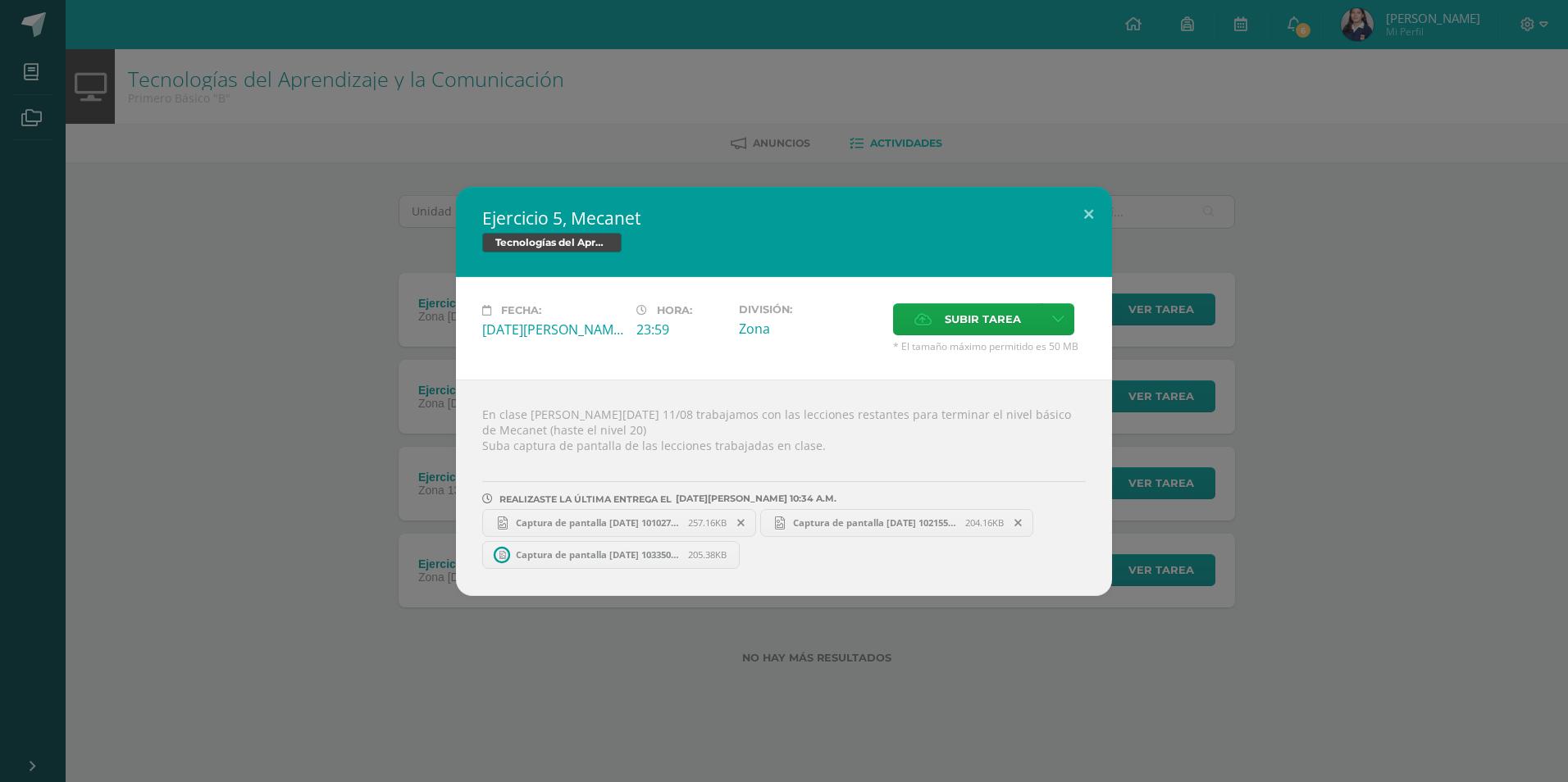
click at [637, 517] on span "Captura de pantalla [DATE] 101027.png" at bounding box center [598, 523] width 181 height 12
click at [797, 515] on link "Captura de pantalla [DATE] 102155.png 204.16KB" at bounding box center [897, 524] width 274 height 28
click at [556, 551] on span "Captura de pantalla [DATE] 103350.png" at bounding box center [598, 555] width 181 height 12
click at [961, 318] on span "Subir tarea" at bounding box center [982, 319] width 76 height 30
click at [0, 0] on input "Subir tarea" at bounding box center [0, 0] width 0 height 0
